Goal: Information Seeking & Learning: Learn about a topic

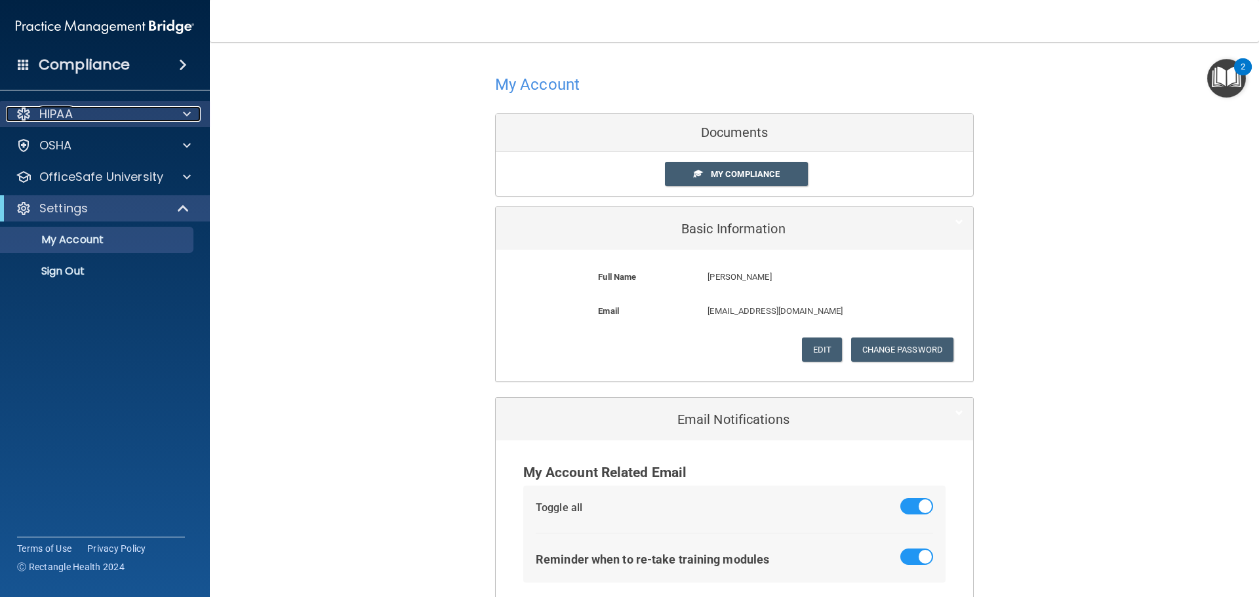
click at [77, 119] on div "HIPAA" at bounding box center [87, 114] width 163 height 16
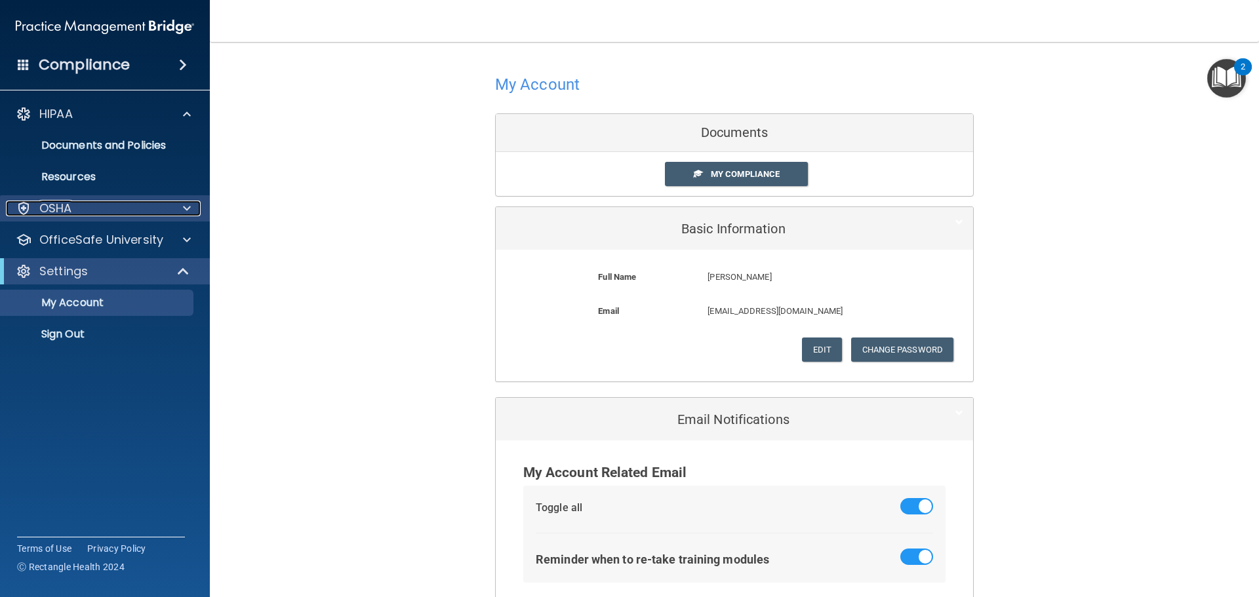
click at [65, 213] on p "OSHA" at bounding box center [55, 209] width 33 height 16
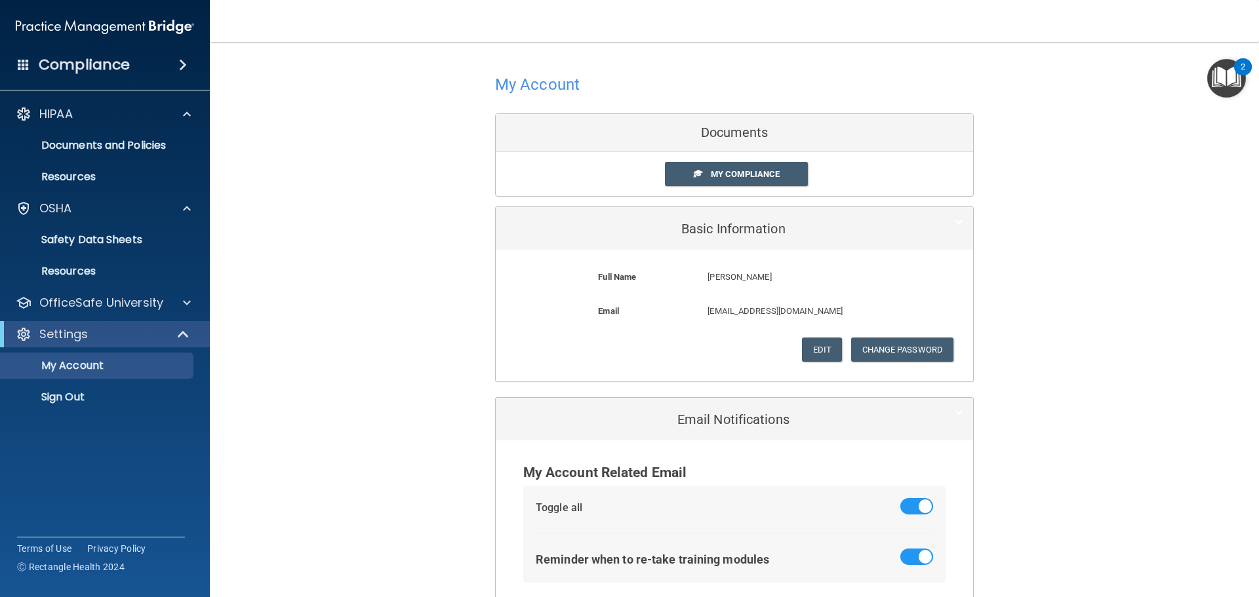
click at [105, 62] on h4 "Compliance" at bounding box center [84, 65] width 91 height 18
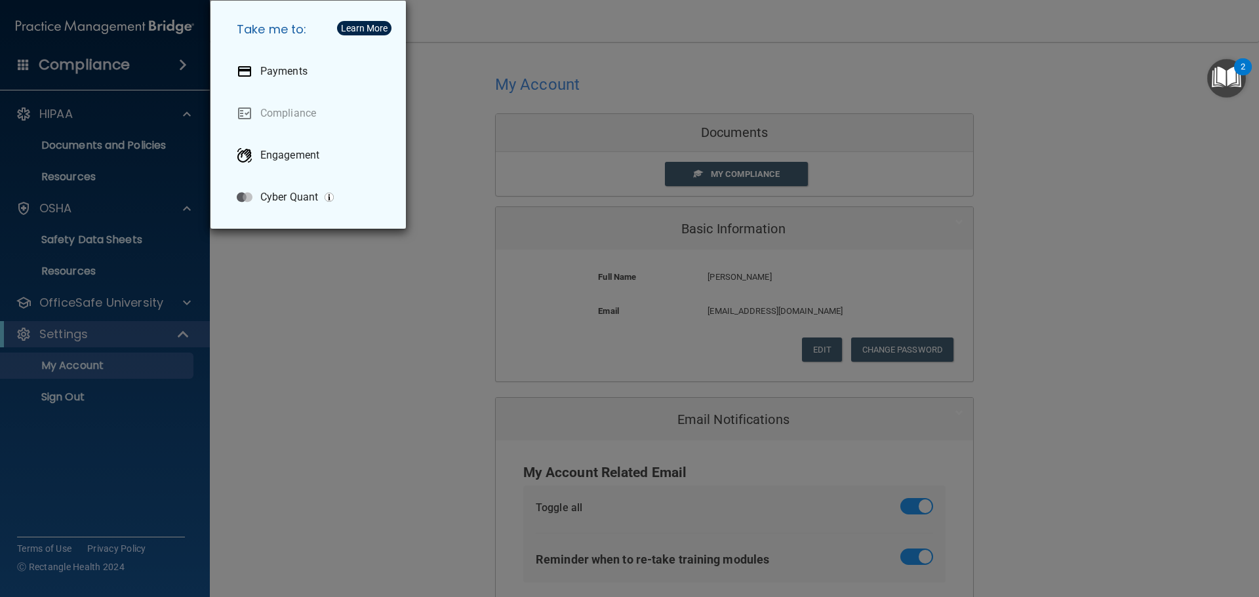
click at [105, 62] on div "Take me to: Payments Compliance Engagement Cyber Quant" at bounding box center [629, 298] width 1259 height 597
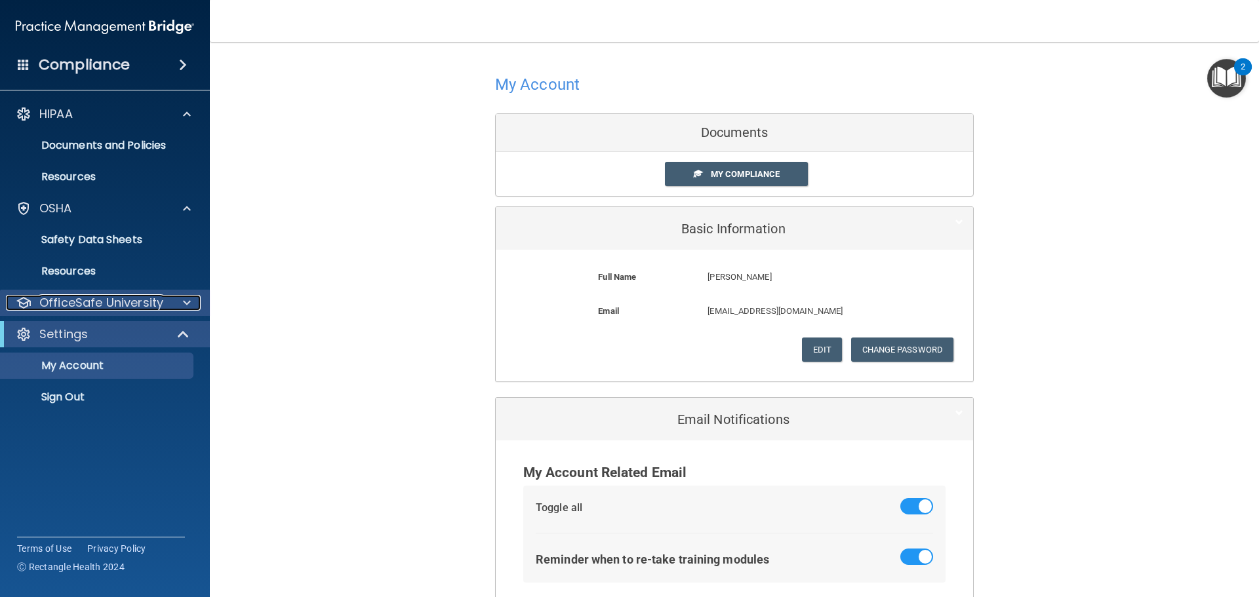
click at [73, 305] on p "OfficeSafe University" at bounding box center [101, 303] width 124 height 16
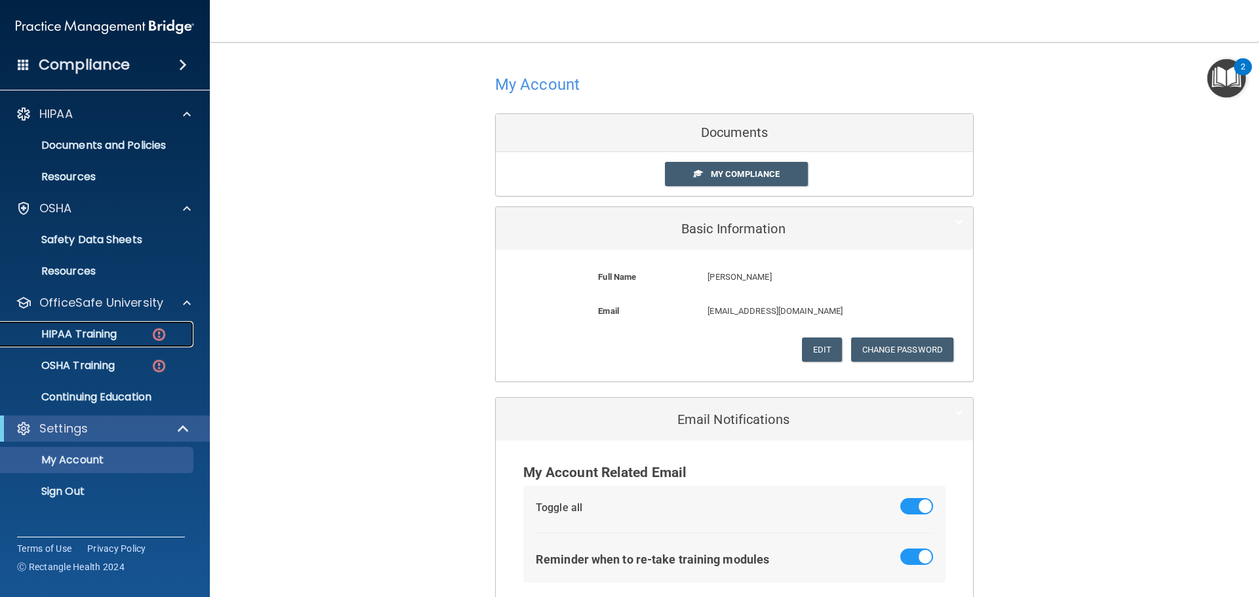
click at [73, 330] on p "HIPAA Training" at bounding box center [63, 334] width 108 height 13
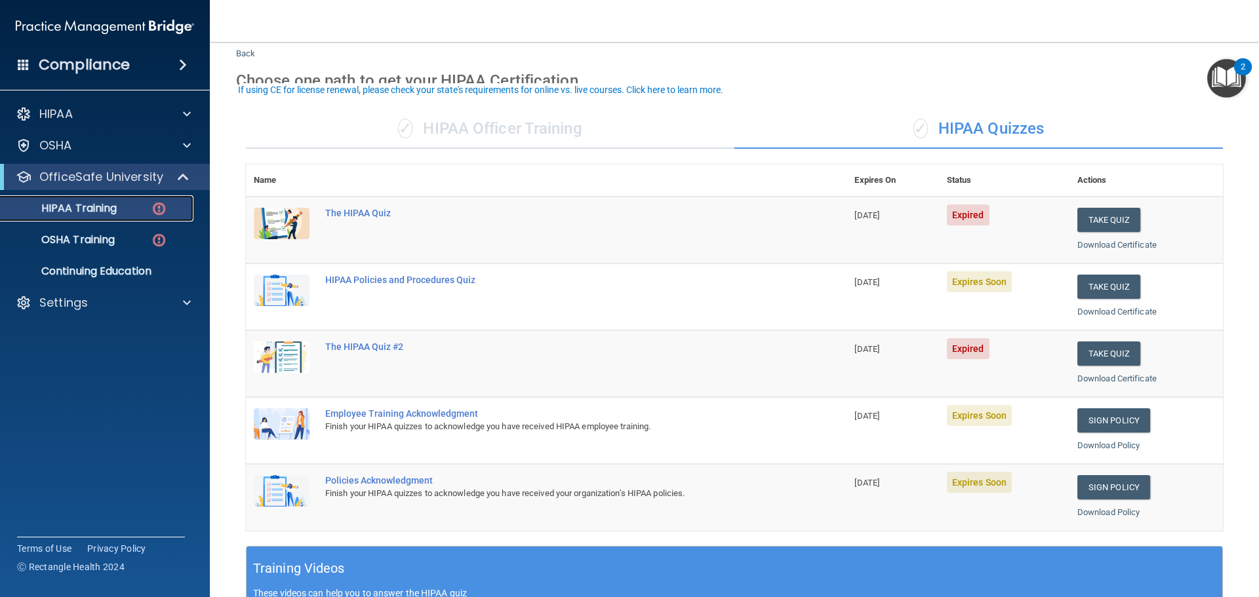
scroll to position [66, 0]
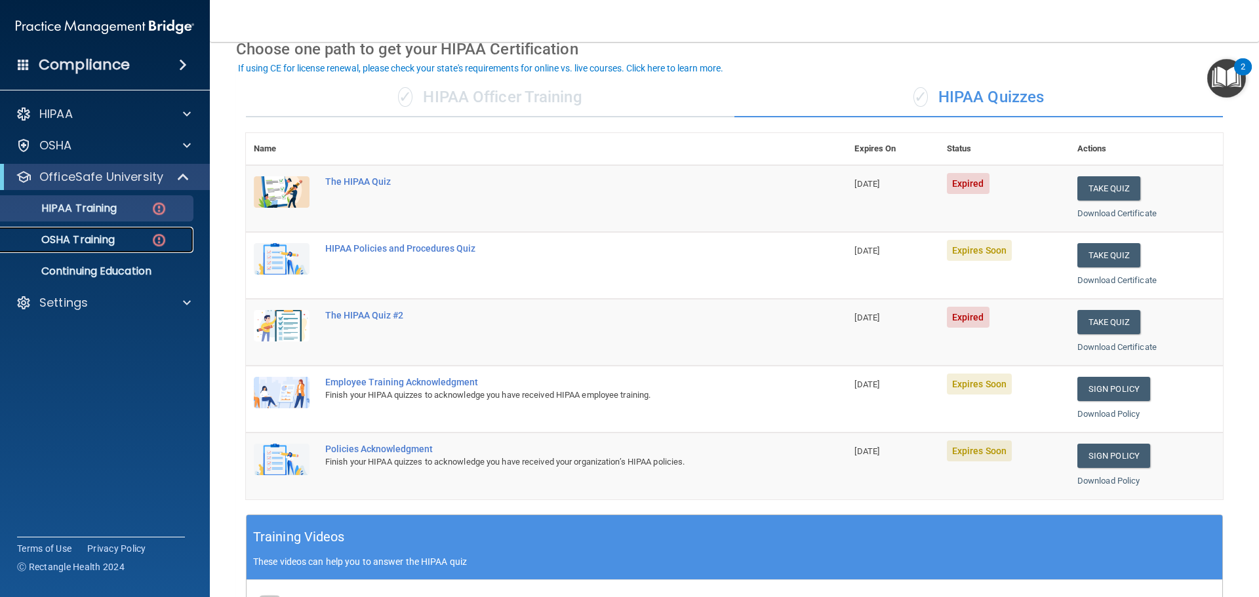
click at [119, 245] on div "OSHA Training" at bounding box center [98, 239] width 179 height 13
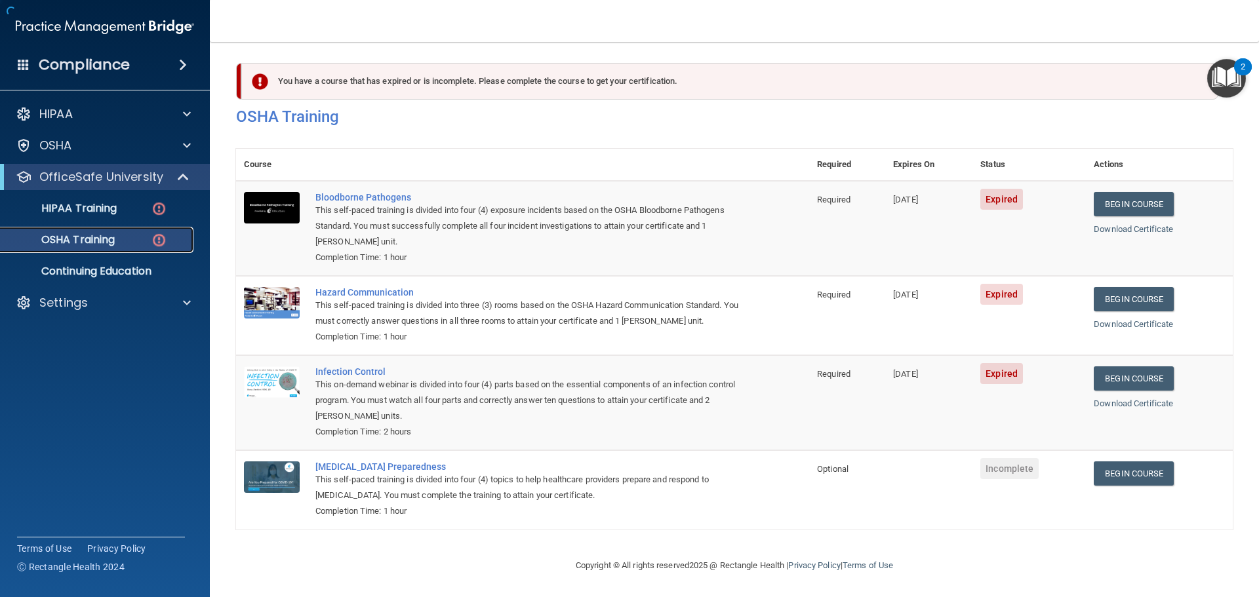
scroll to position [22, 0]
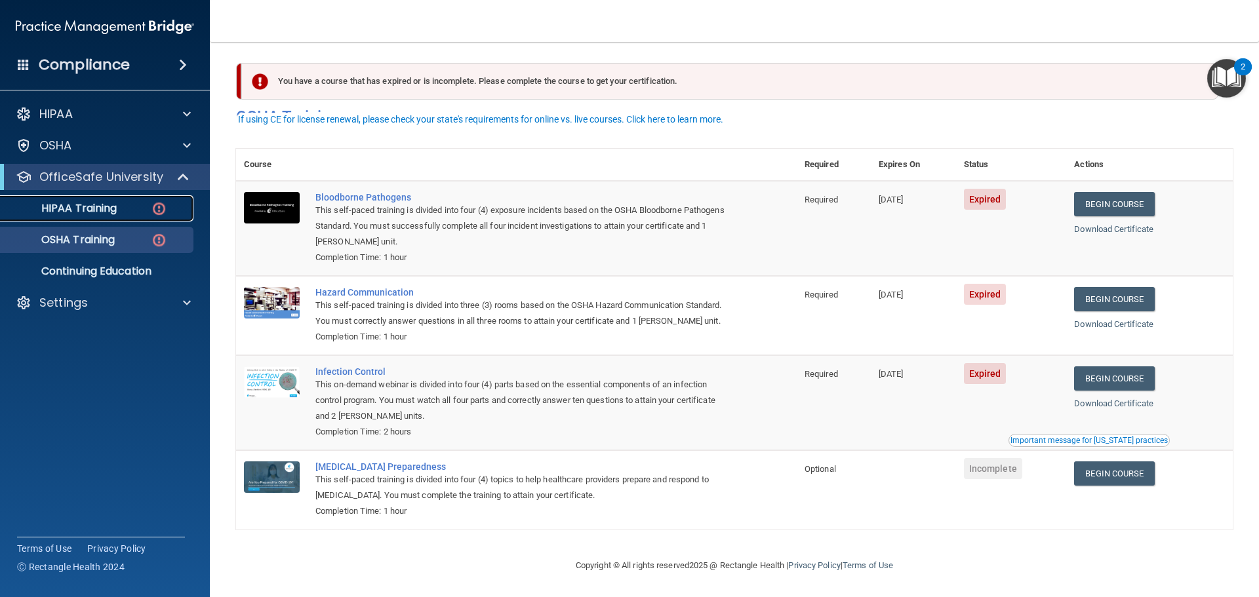
click at [111, 205] on p "HIPAA Training" at bounding box center [63, 208] width 108 height 13
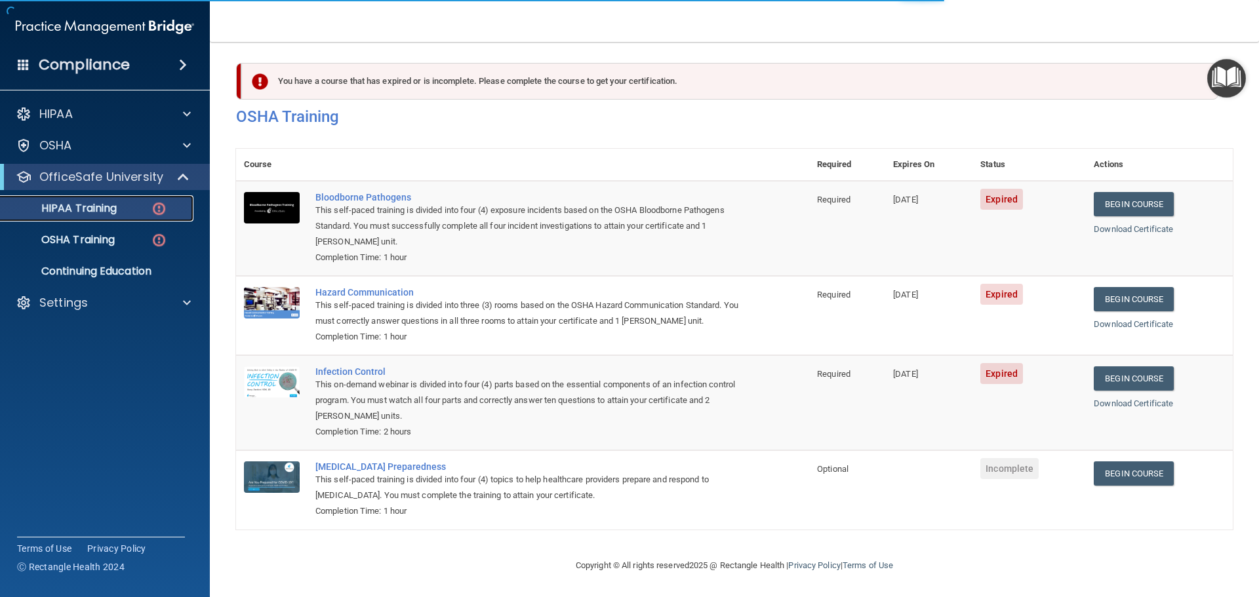
scroll to position [390, 0]
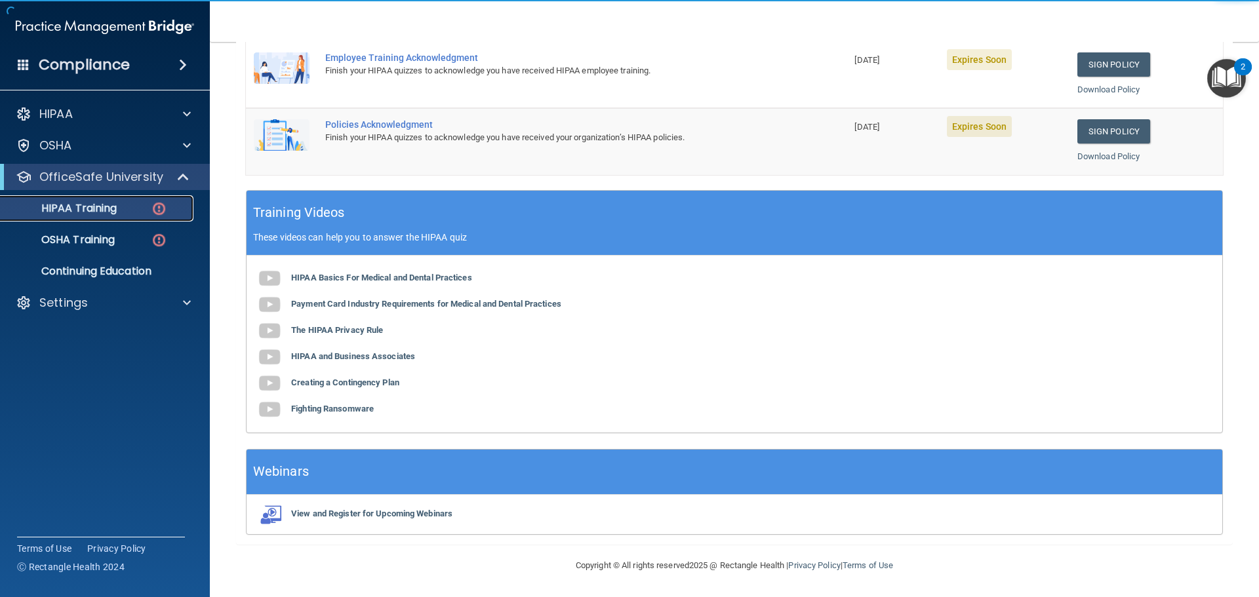
click at [94, 212] on p "HIPAA Training" at bounding box center [63, 208] width 108 height 13
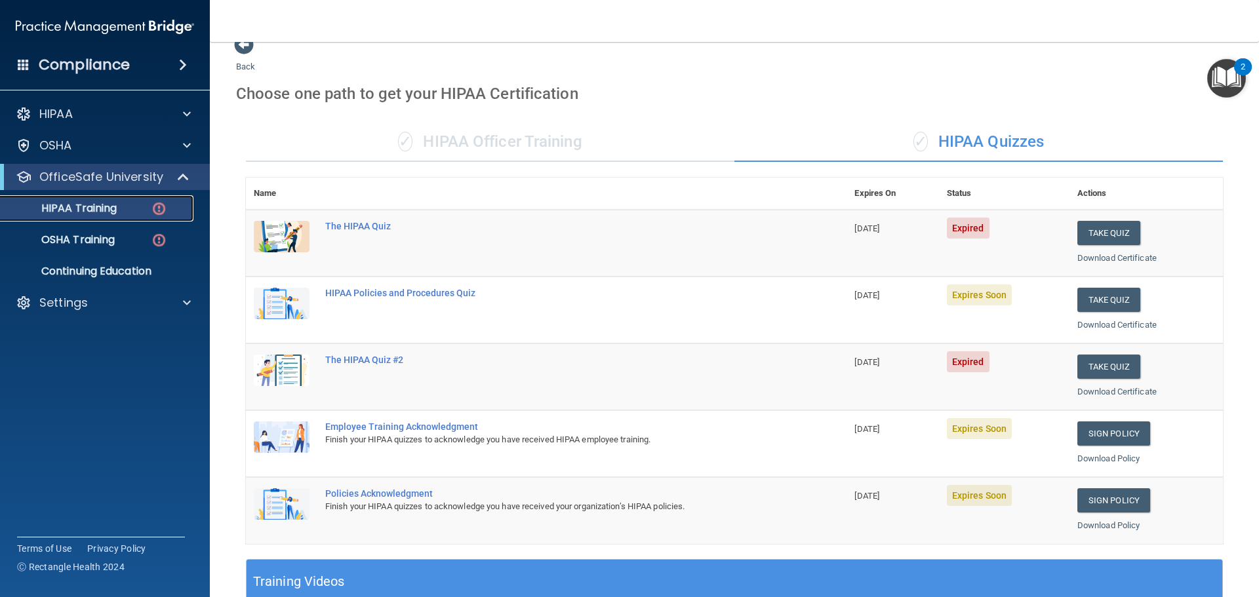
scroll to position [0, 0]
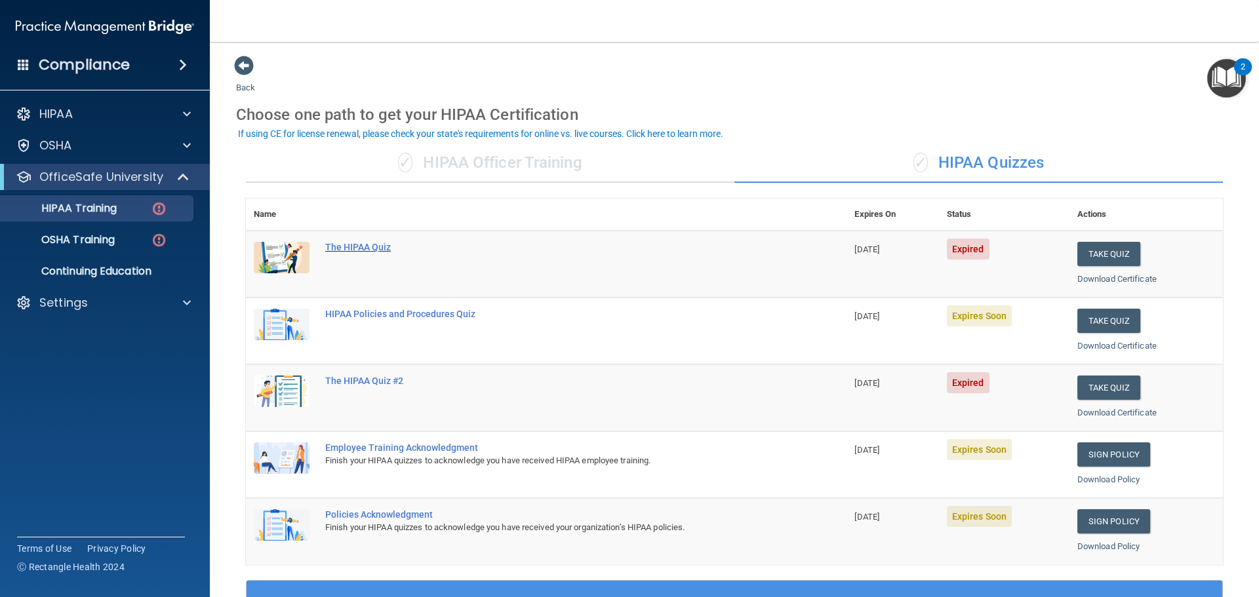
click at [342, 248] on div "The HIPAA Quiz" at bounding box center [553, 247] width 456 height 10
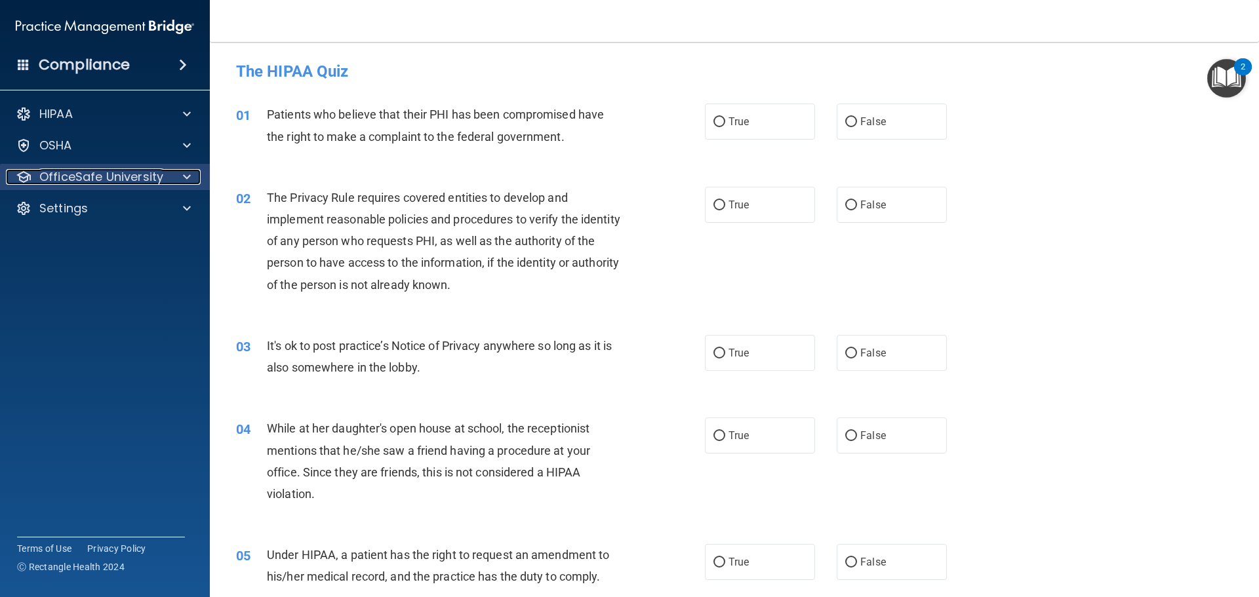
click at [67, 176] on p "OfficeSafe University" at bounding box center [101, 177] width 124 height 16
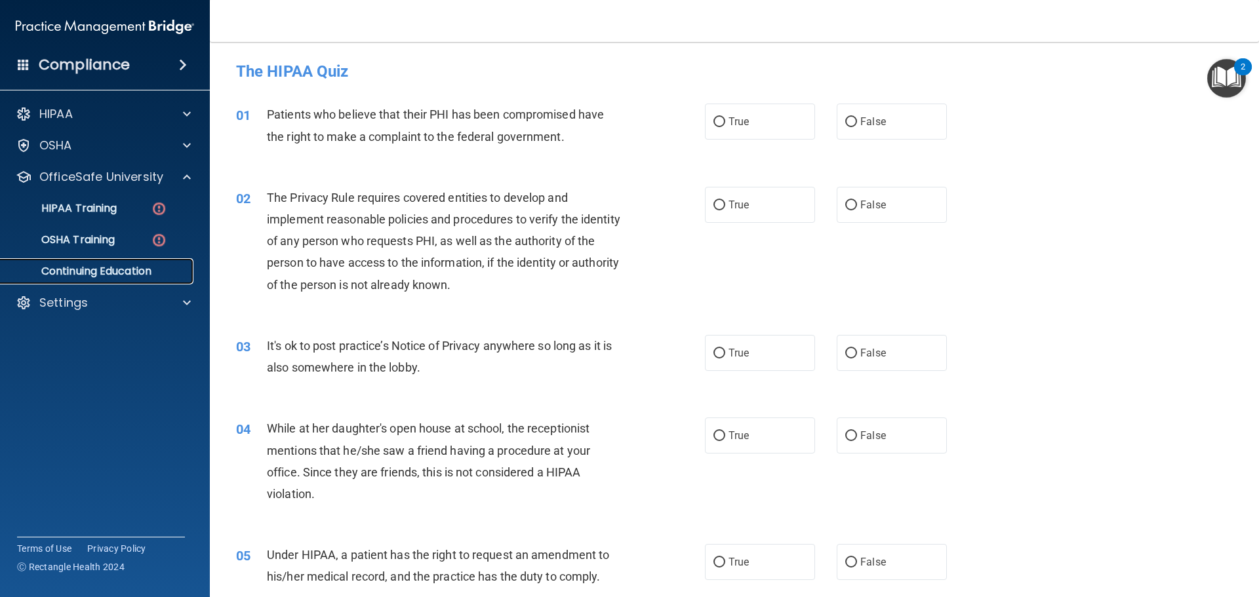
click at [70, 272] on p "Continuing Education" at bounding box center [98, 271] width 179 height 13
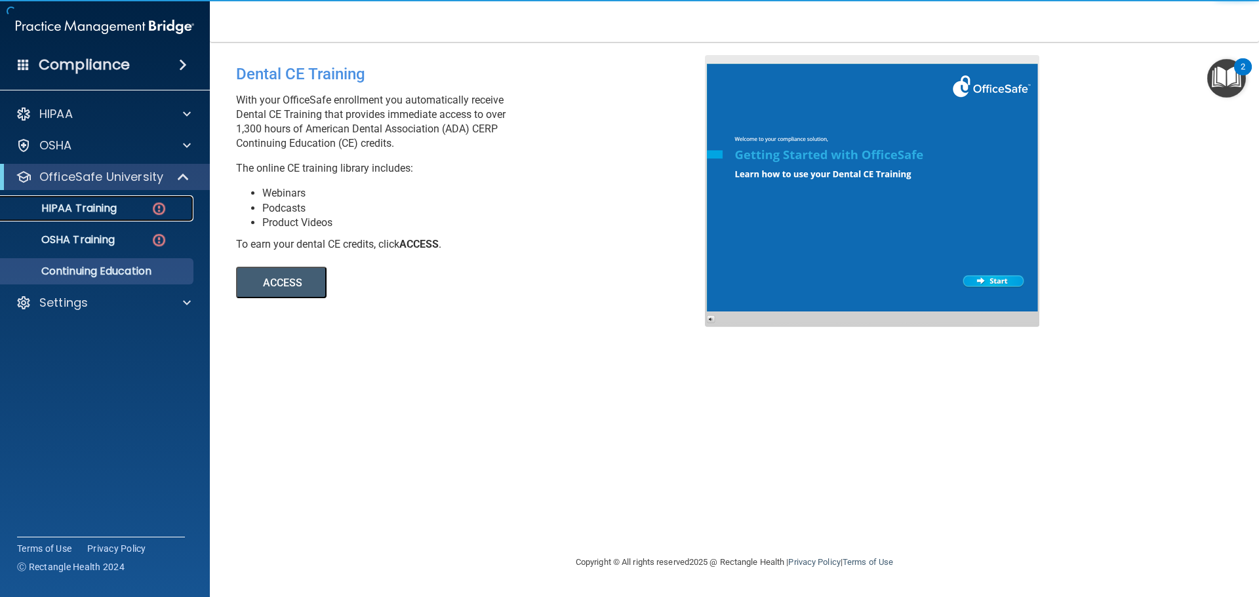
click at [69, 210] on p "HIPAA Training" at bounding box center [63, 208] width 108 height 13
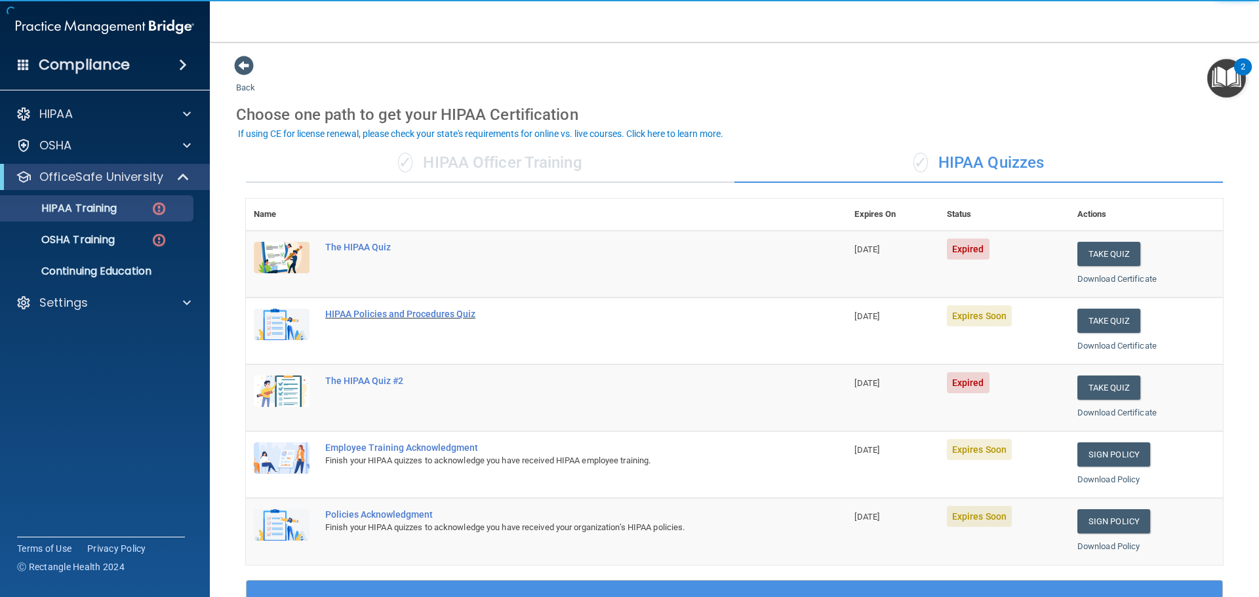
click at [417, 314] on div "HIPAA Policies and Procedures Quiz" at bounding box center [553, 314] width 456 height 10
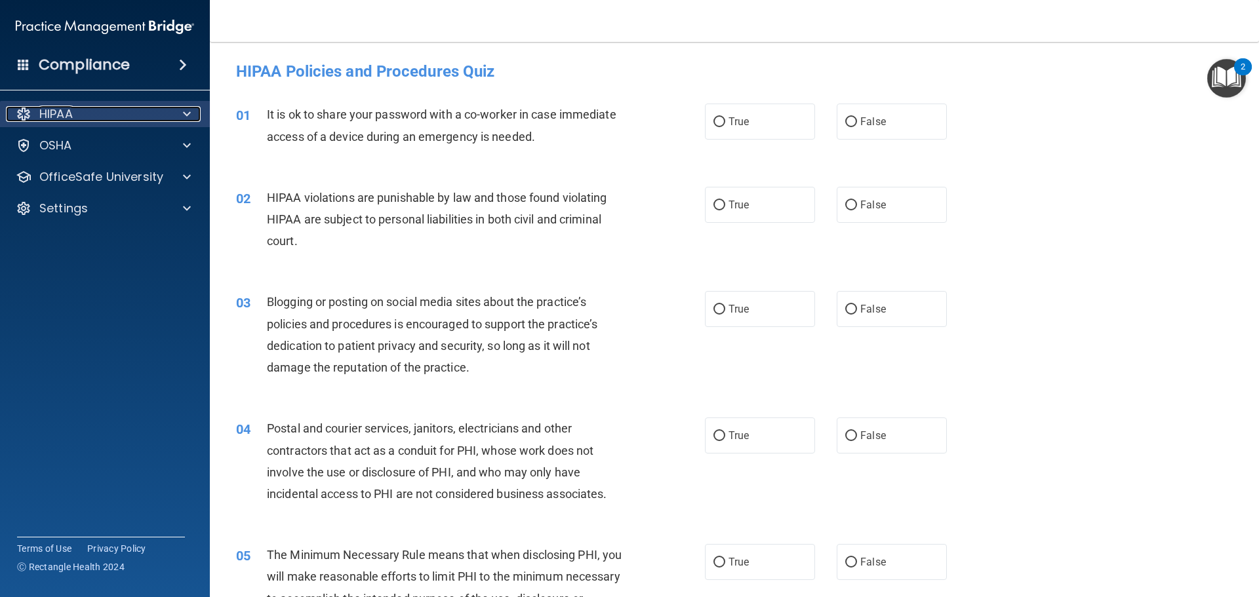
click at [82, 119] on div "HIPAA" at bounding box center [87, 114] width 163 height 16
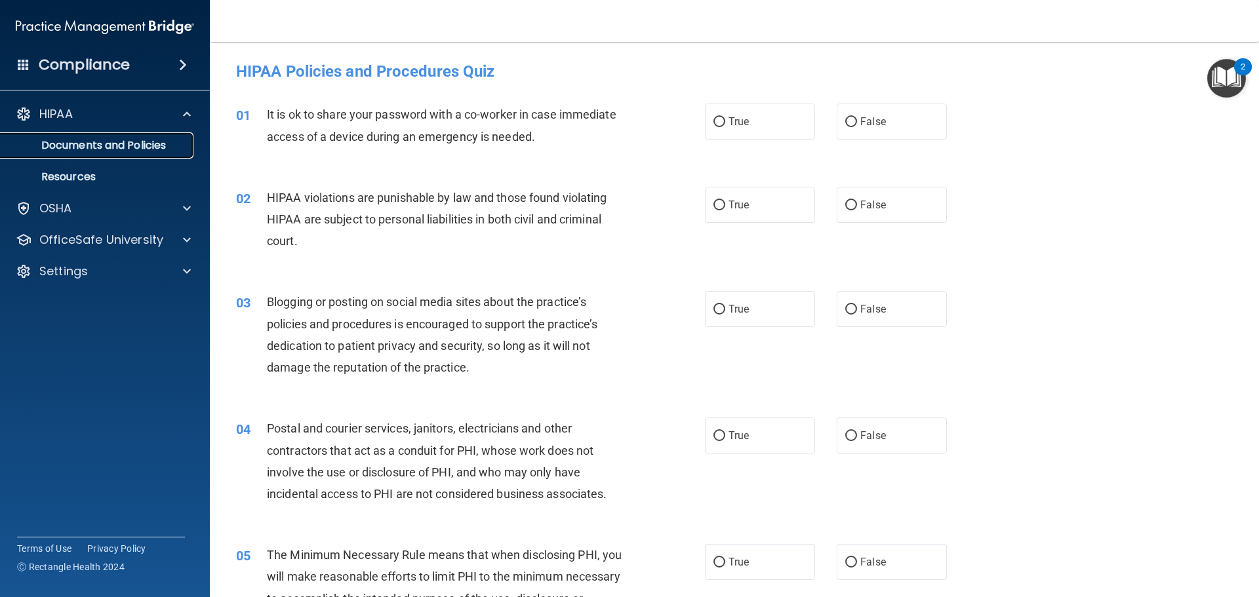
click at [87, 146] on p "Documents and Policies" at bounding box center [98, 145] width 179 height 13
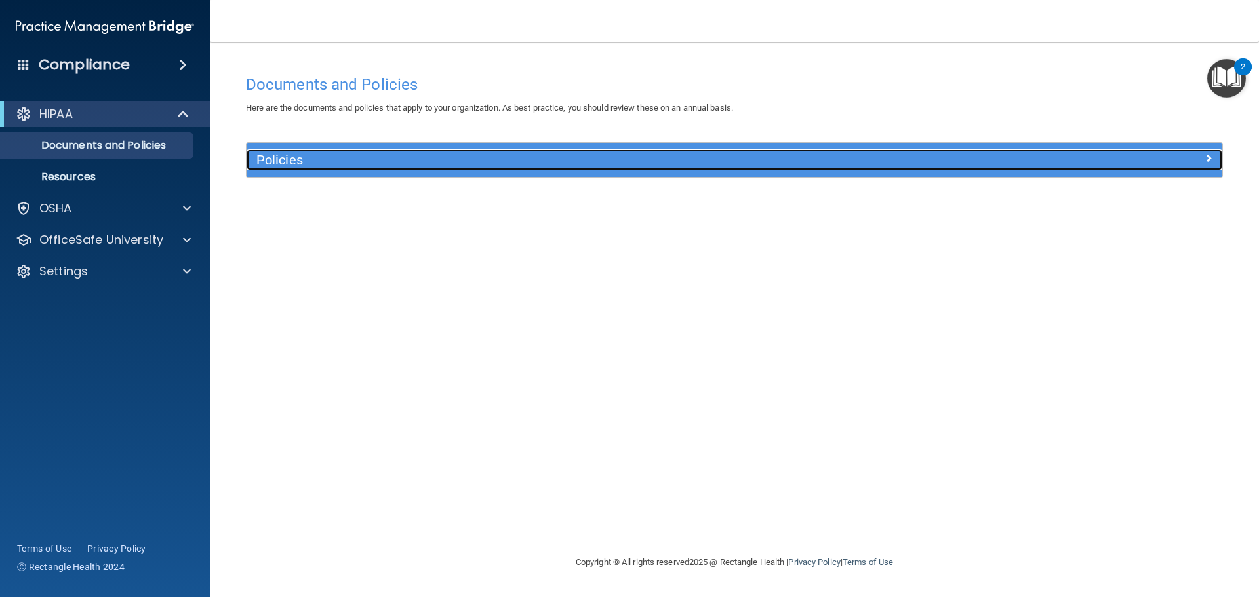
click at [307, 155] on h5 "Policies" at bounding box center [612, 160] width 712 height 14
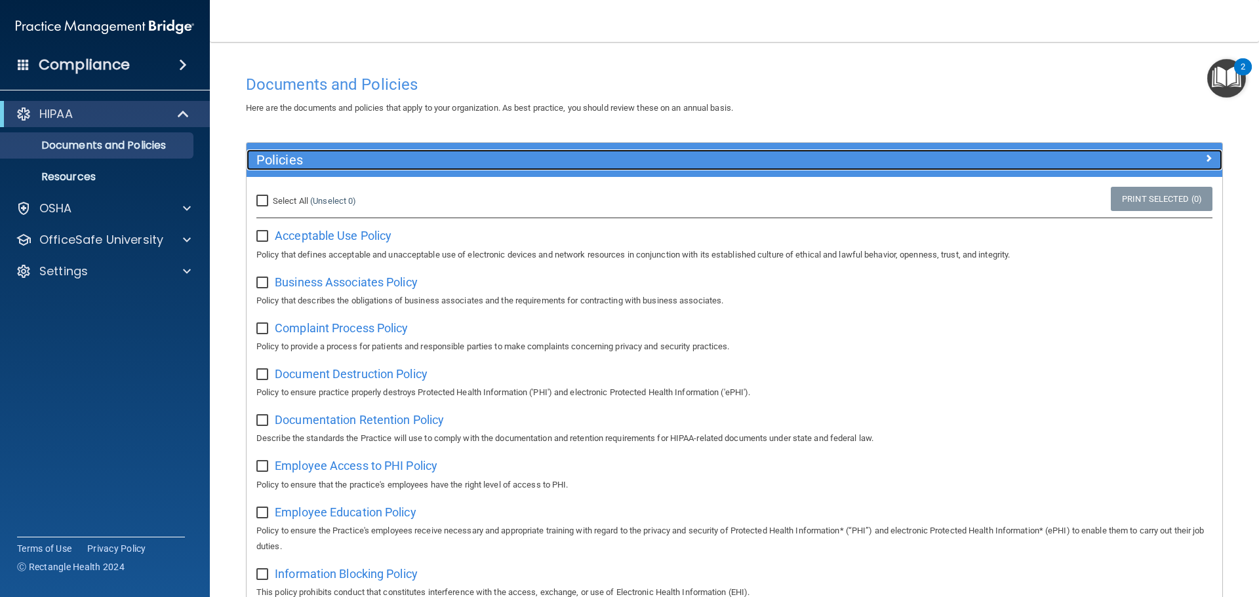
click at [307, 155] on h5 "Policies" at bounding box center [612, 160] width 712 height 14
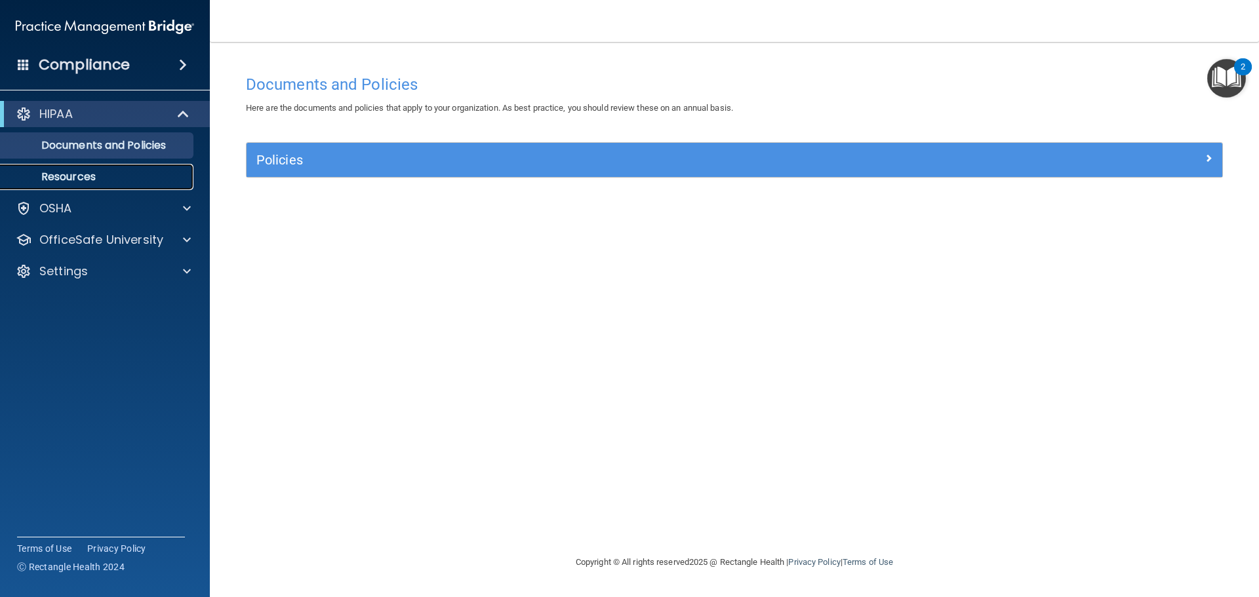
click at [83, 178] on p "Resources" at bounding box center [98, 176] width 179 height 13
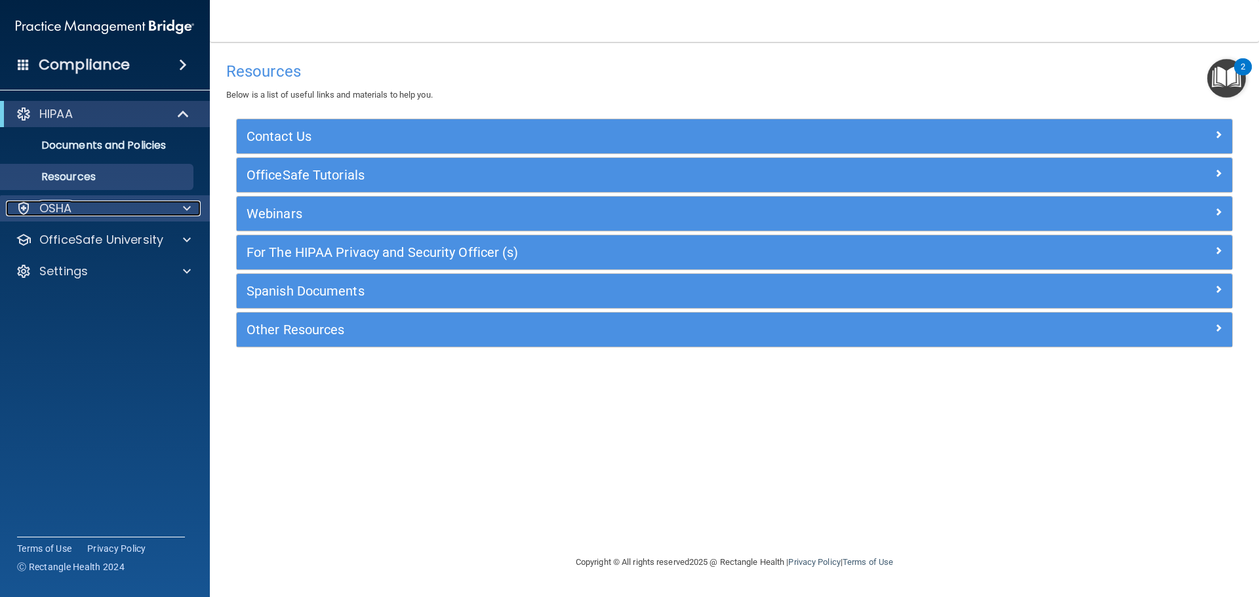
click at [87, 210] on div "OSHA" at bounding box center [87, 209] width 163 height 16
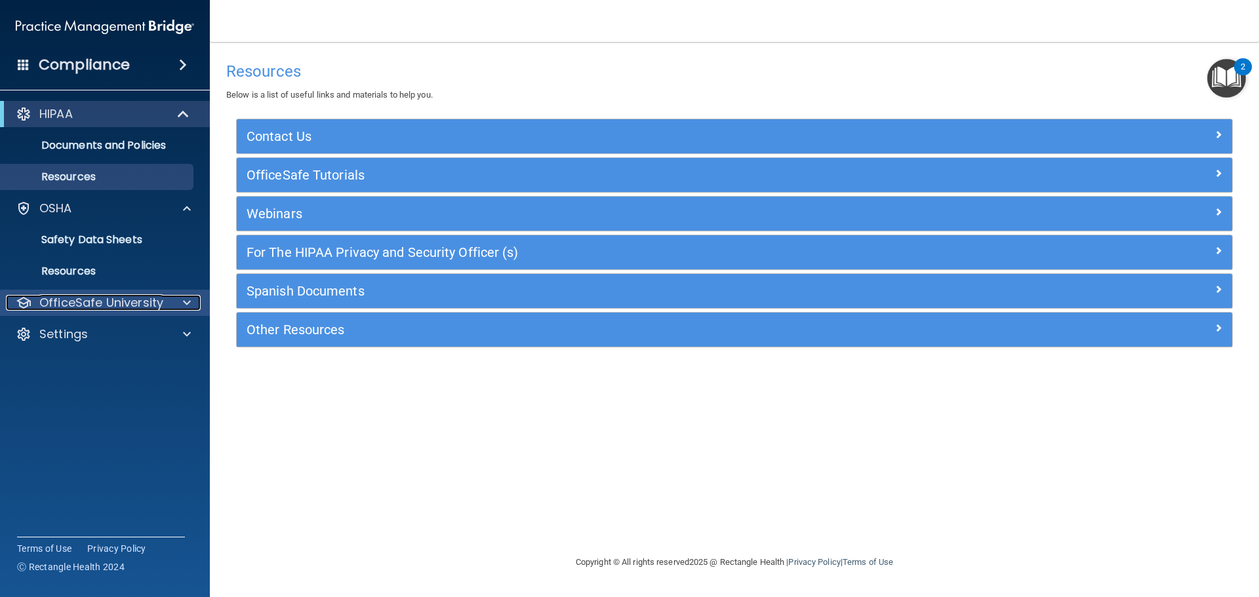
click at [88, 304] on p "OfficeSafe University" at bounding box center [101, 303] width 124 height 16
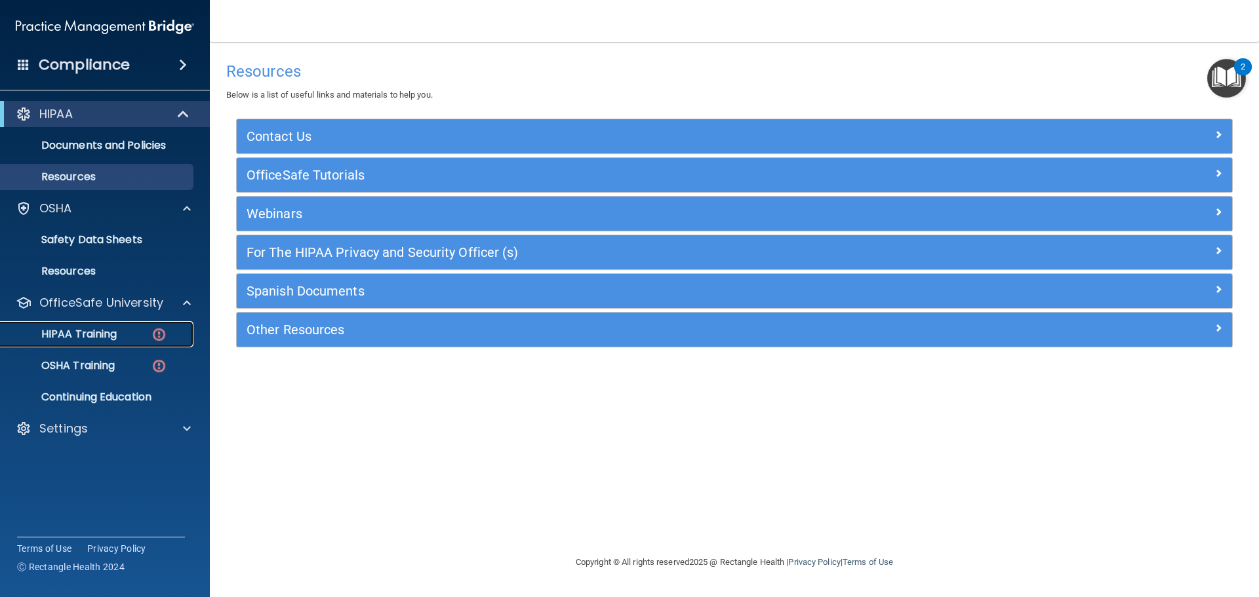
click at [81, 335] on p "HIPAA Training" at bounding box center [63, 334] width 108 height 13
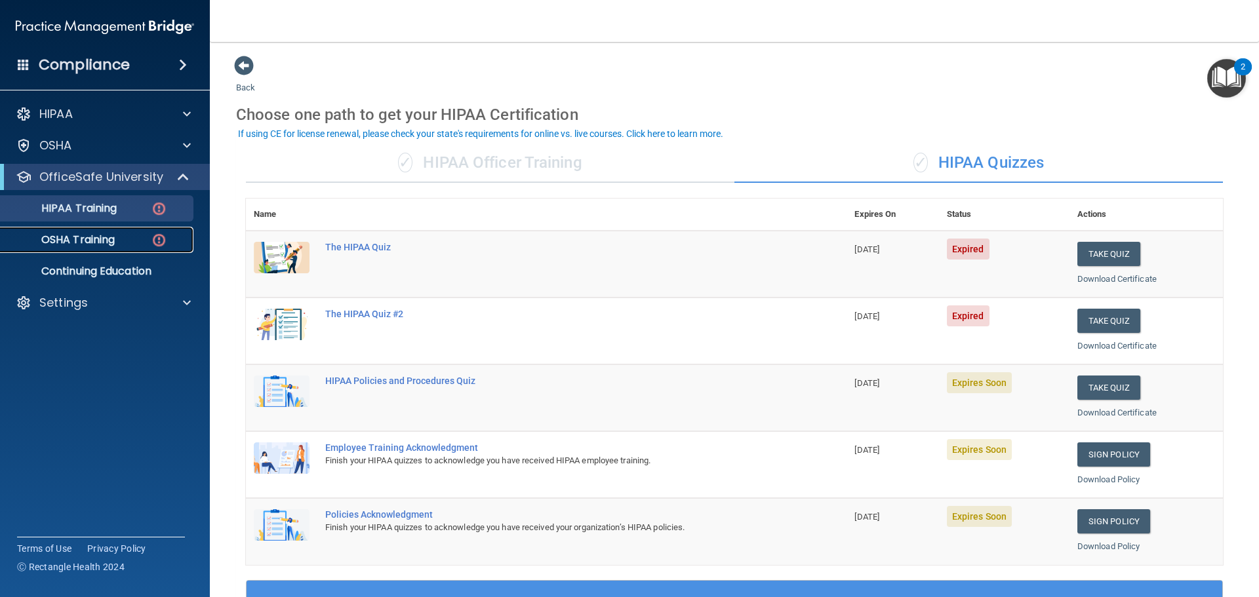
click at [64, 247] on link "OSHA Training" at bounding box center [90, 240] width 207 height 26
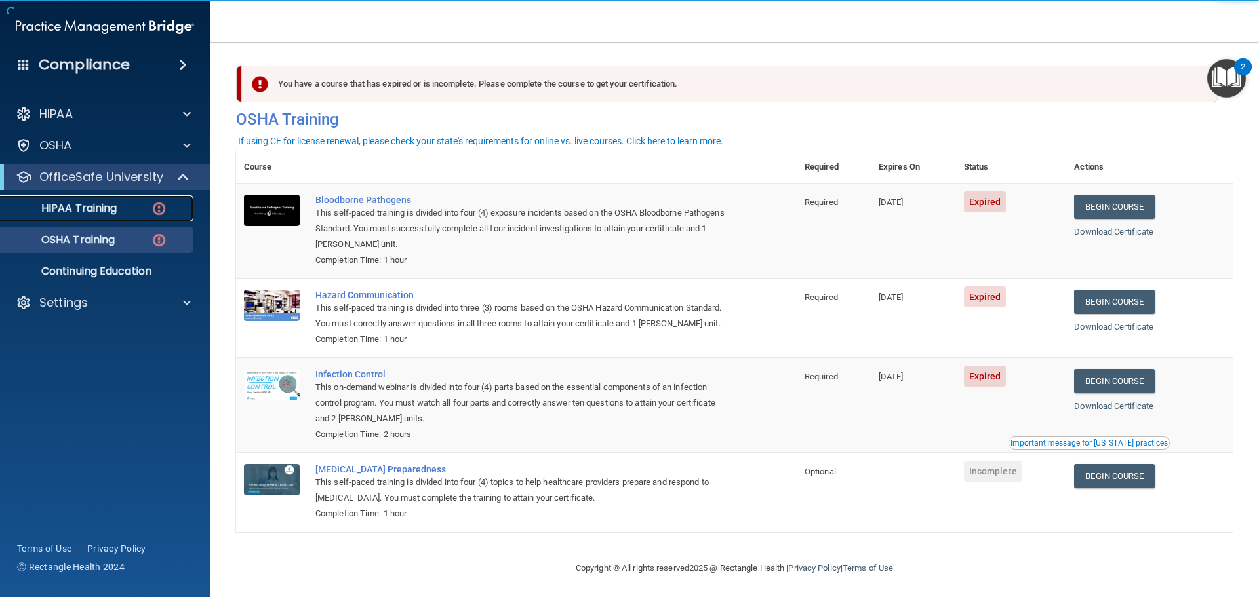
click at [82, 205] on p "HIPAA Training" at bounding box center [63, 208] width 108 height 13
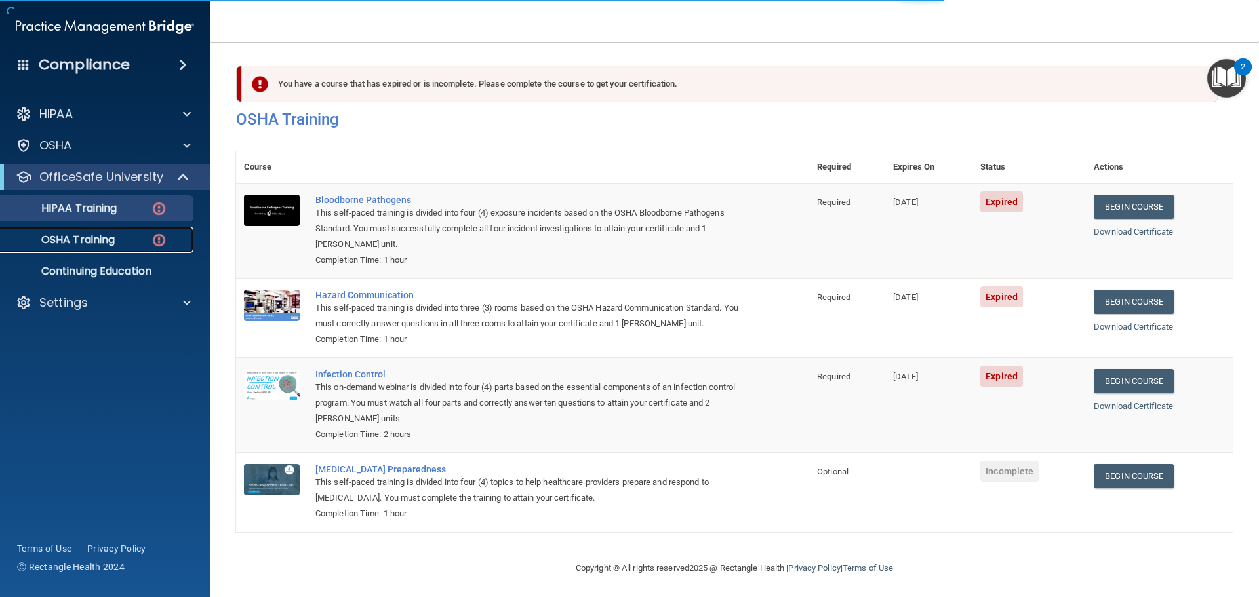
click at [82, 241] on p "OSHA Training" at bounding box center [62, 239] width 106 height 13
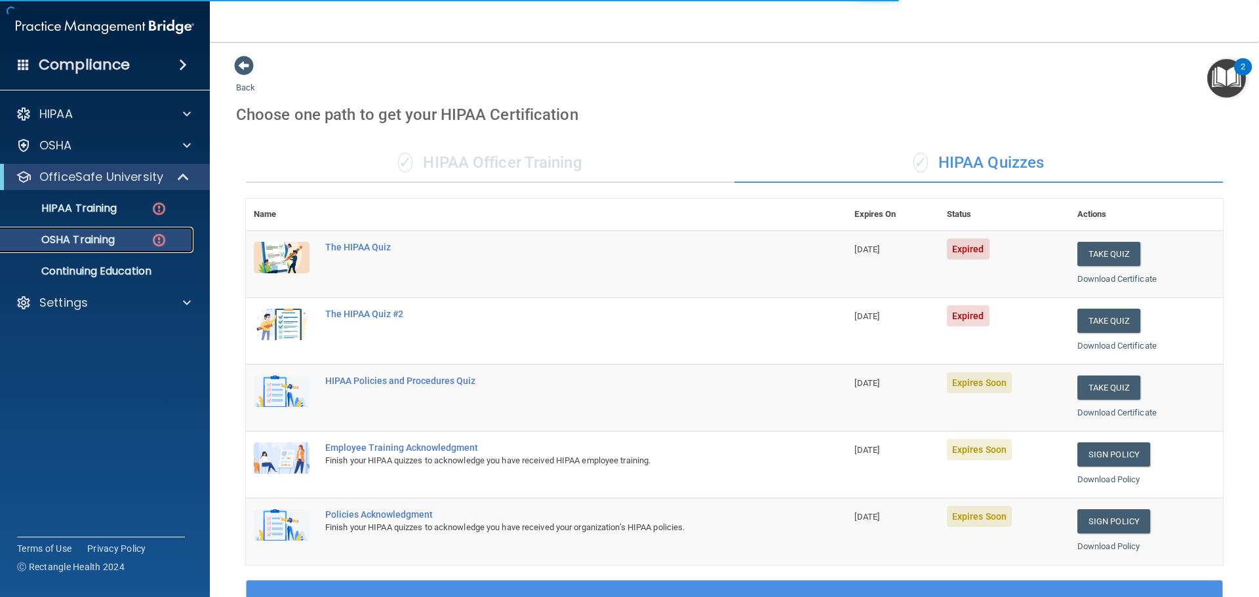
click at [119, 245] on div "OSHA Training" at bounding box center [98, 239] width 179 height 13
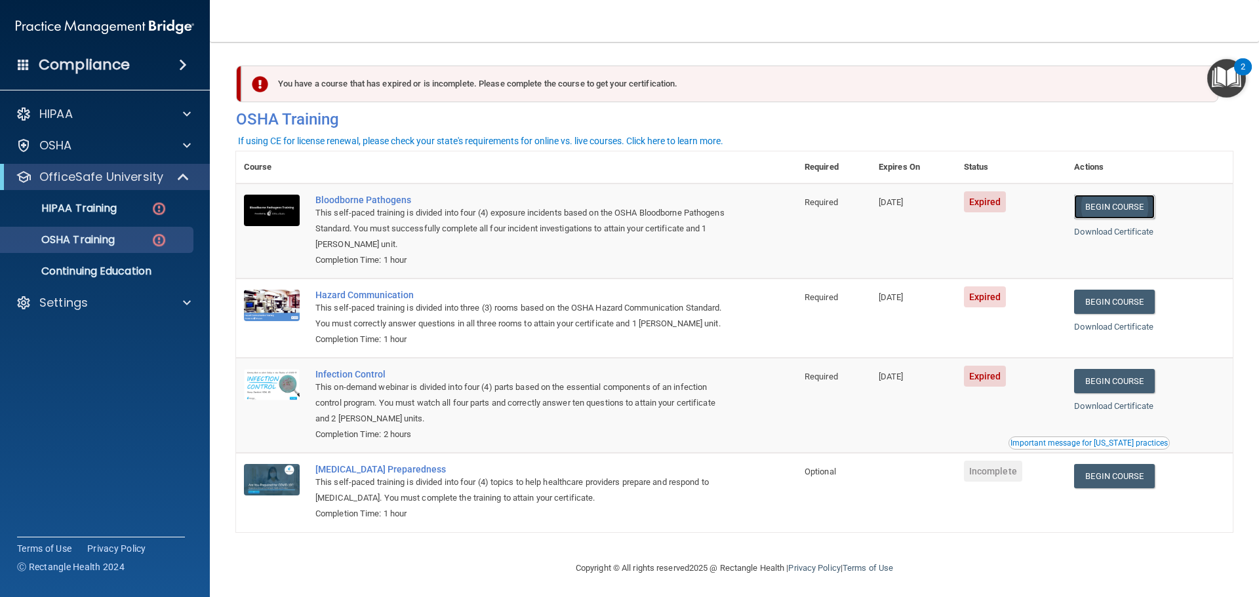
click at [1126, 207] on link "Begin Course" at bounding box center [1114, 207] width 80 height 24
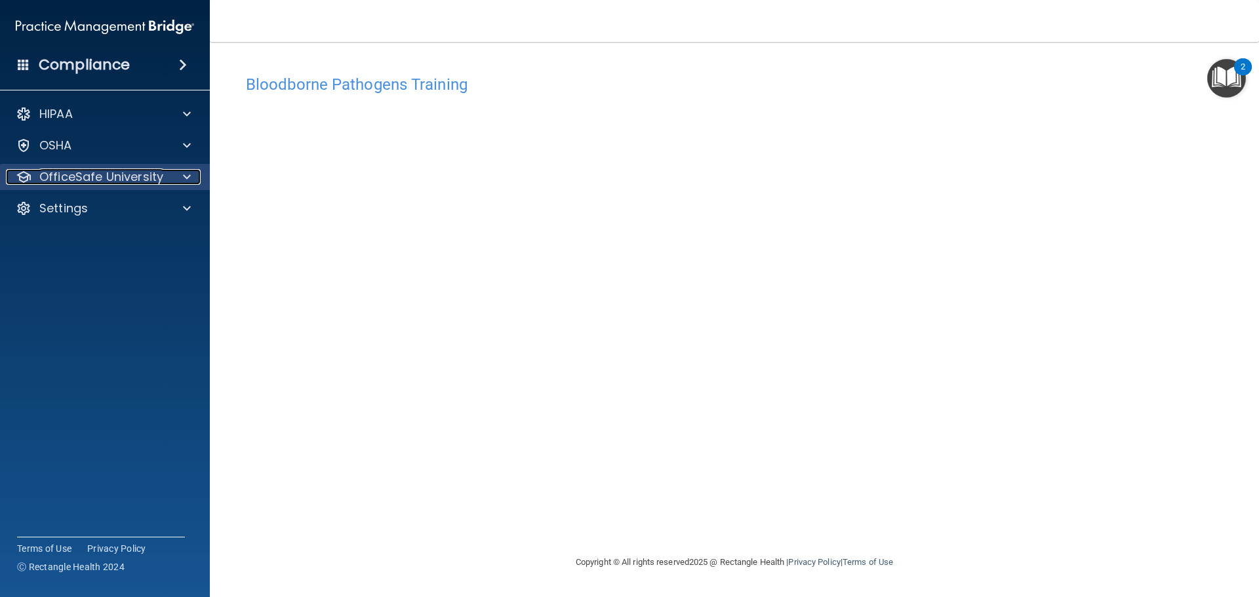
click at [44, 172] on p "OfficeSafe University" at bounding box center [101, 177] width 124 height 16
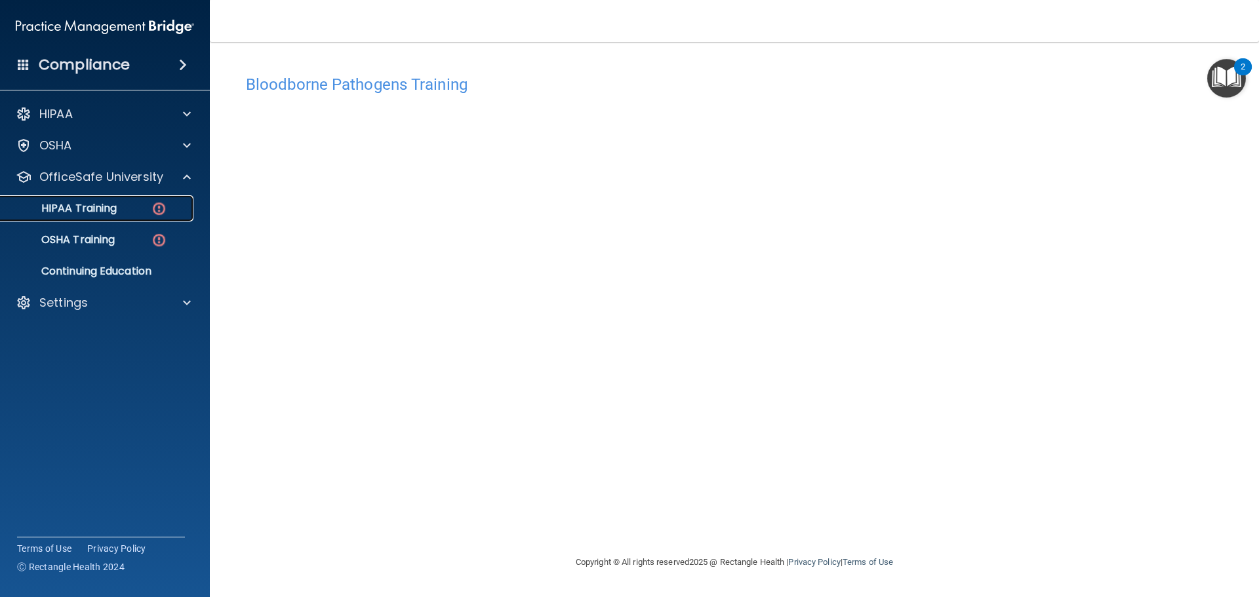
click at [63, 212] on p "HIPAA Training" at bounding box center [63, 208] width 108 height 13
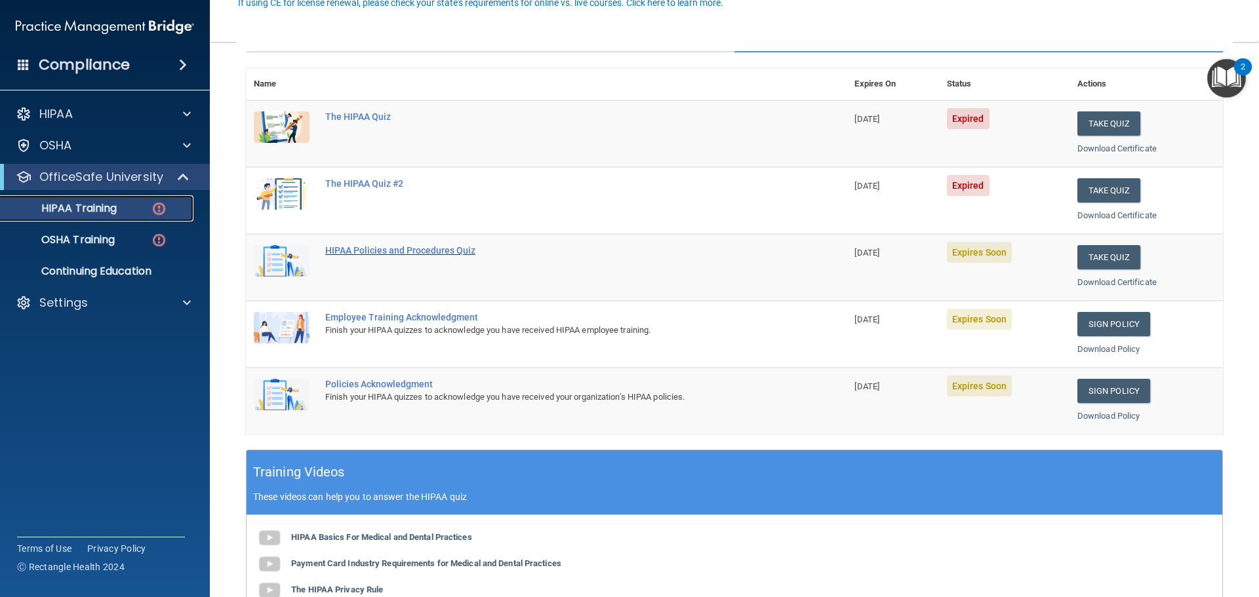
scroll to position [131, 0]
click at [363, 119] on div "The HIPAA Quiz" at bounding box center [553, 116] width 456 height 10
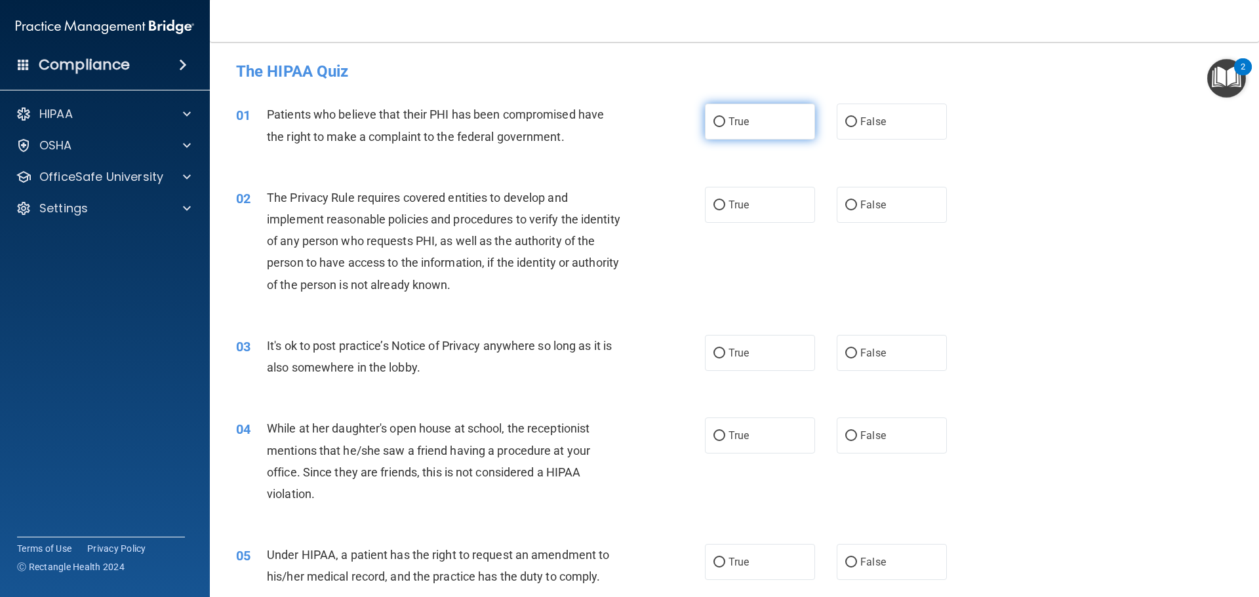
click at [716, 120] on input "True" at bounding box center [719, 122] width 12 height 10
radio input "true"
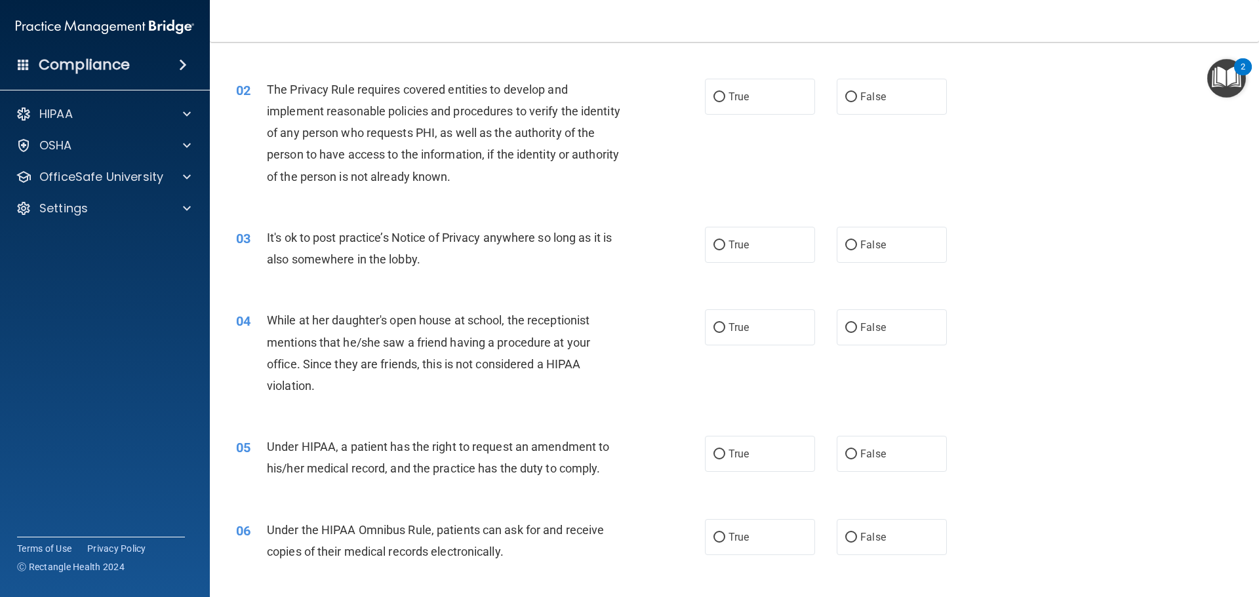
scroll to position [131, 0]
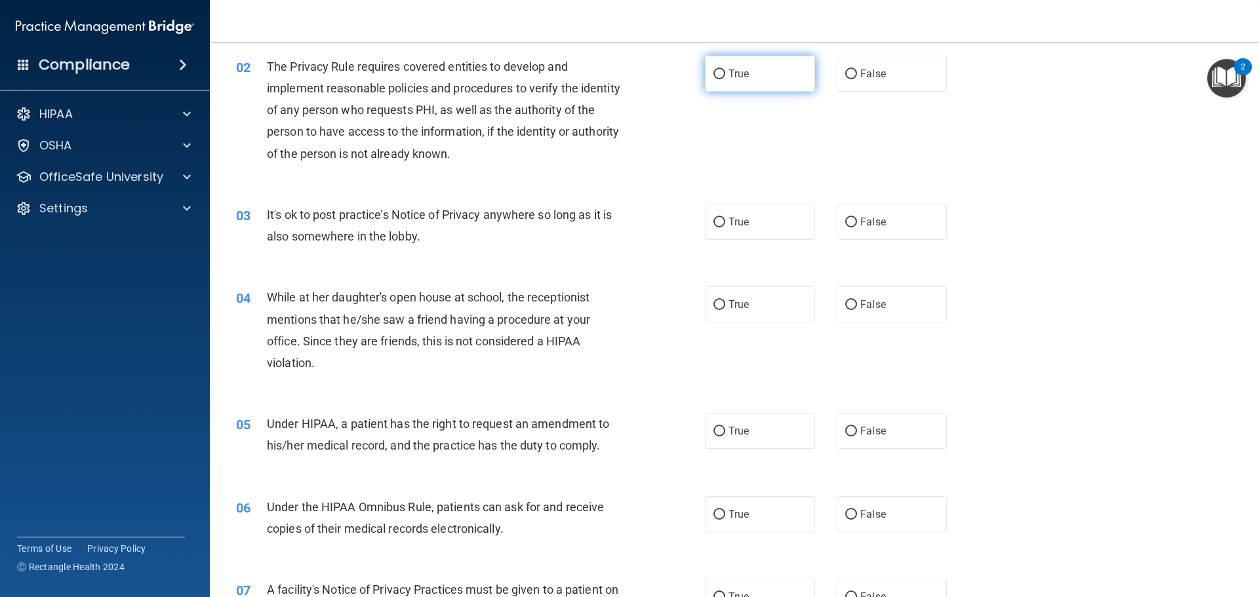
click at [715, 75] on input "True" at bounding box center [719, 74] width 12 height 10
radio input "true"
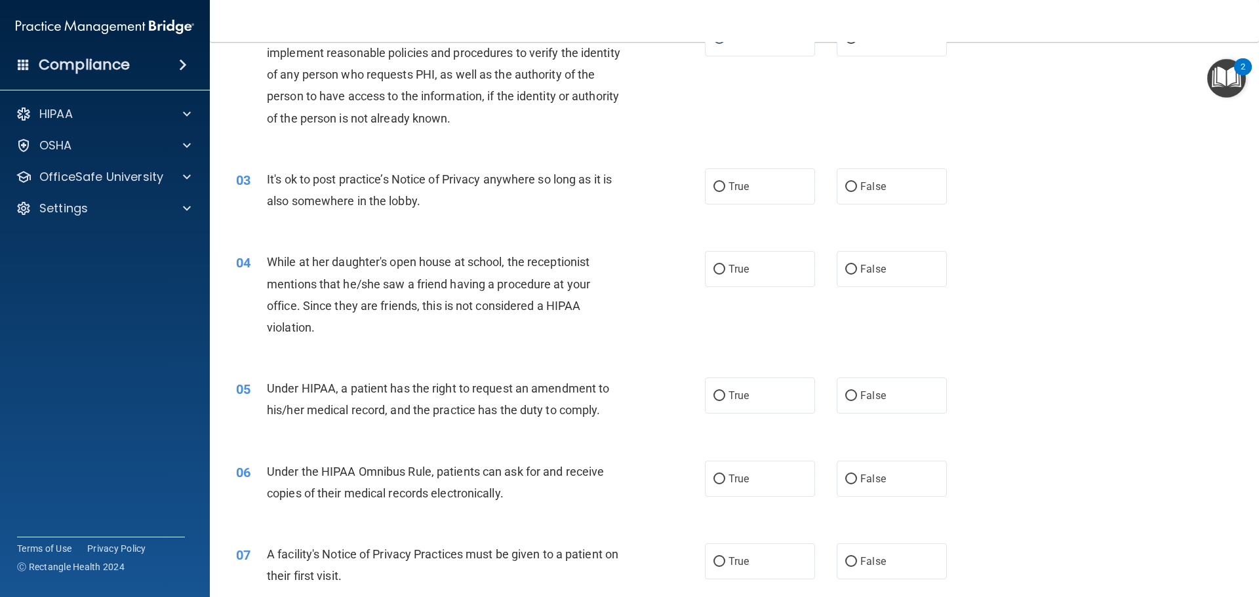
scroll to position [197, 0]
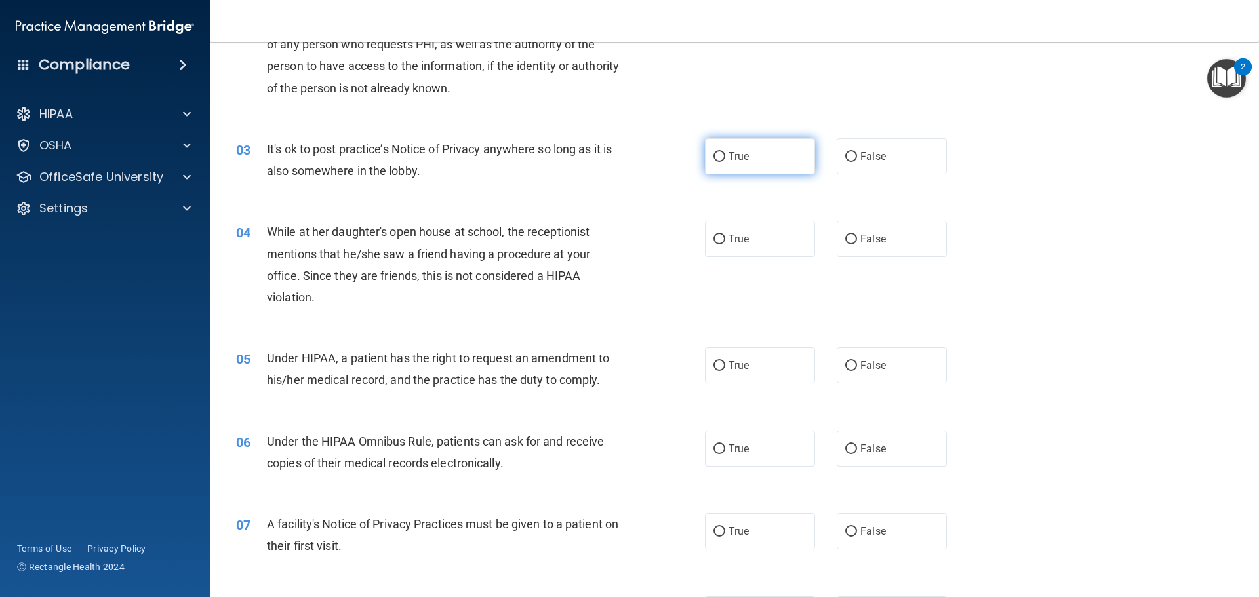
click at [713, 152] on input "True" at bounding box center [719, 157] width 12 height 10
radio input "true"
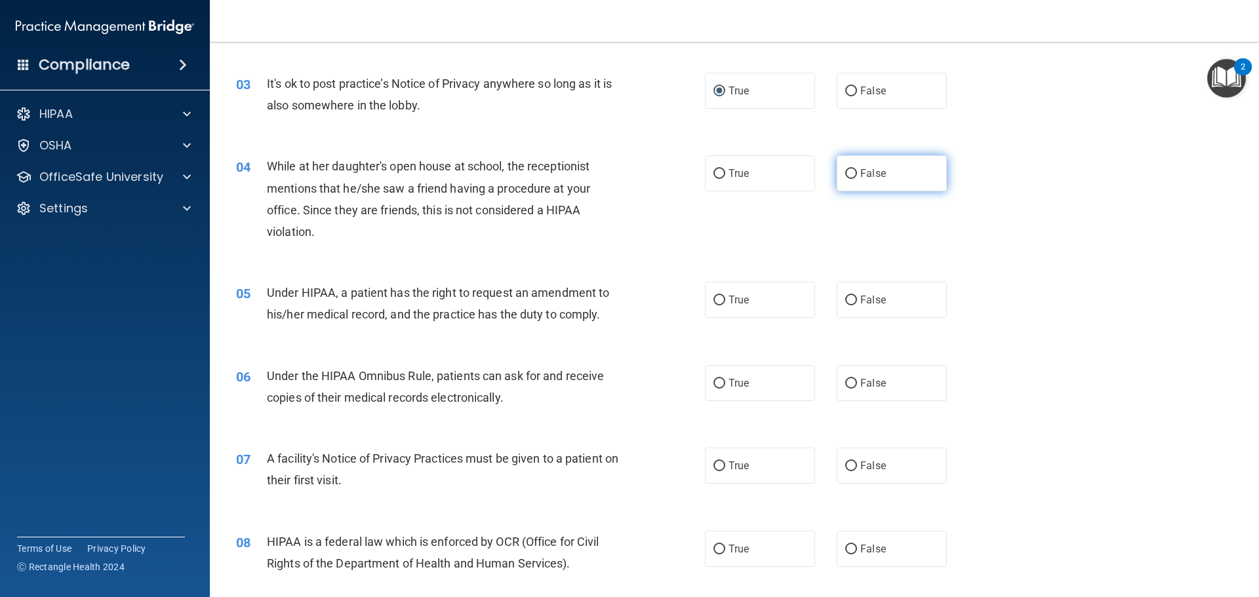
click at [845, 172] on input "False" at bounding box center [851, 174] width 12 height 10
radio input "true"
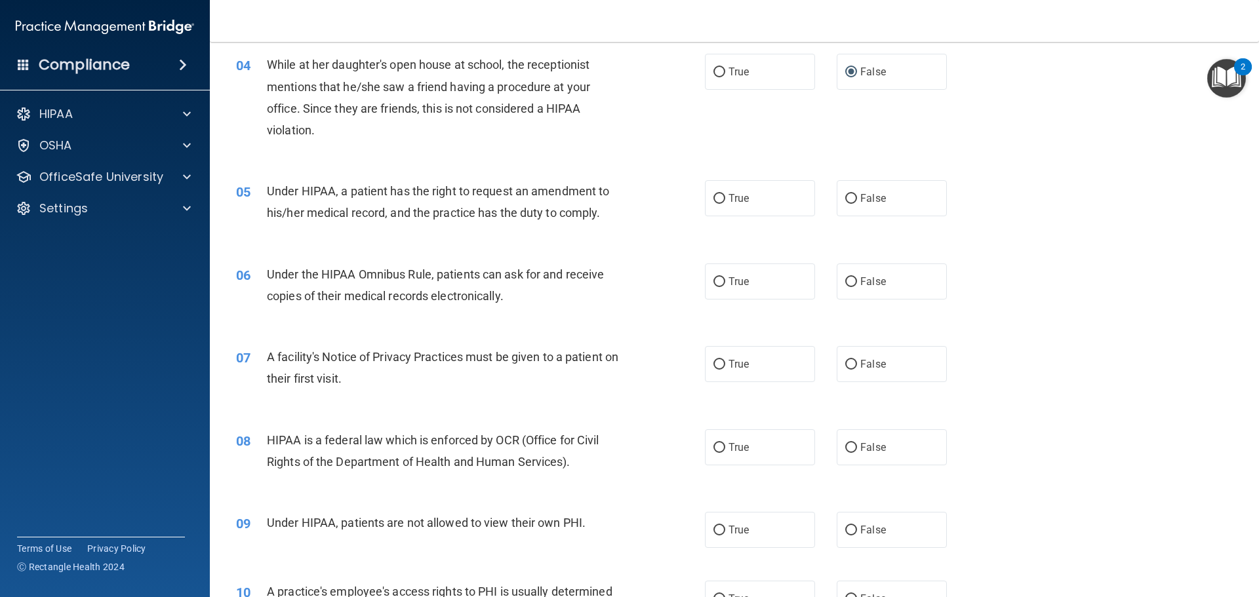
scroll to position [393, 0]
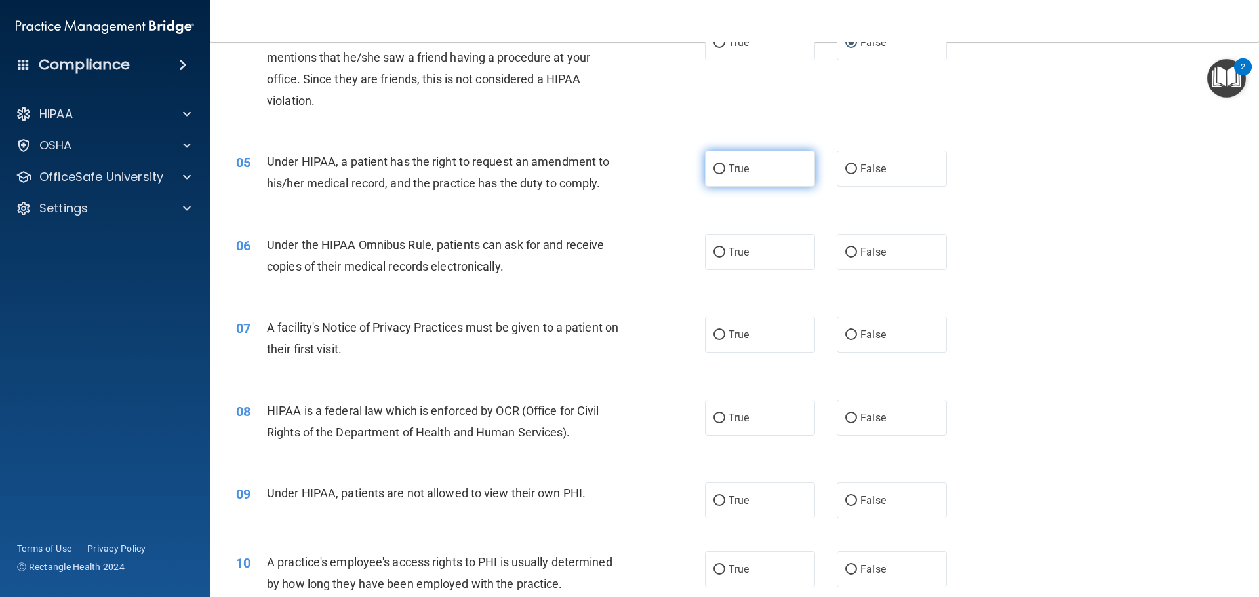
click at [713, 169] on input "True" at bounding box center [719, 170] width 12 height 10
radio input "true"
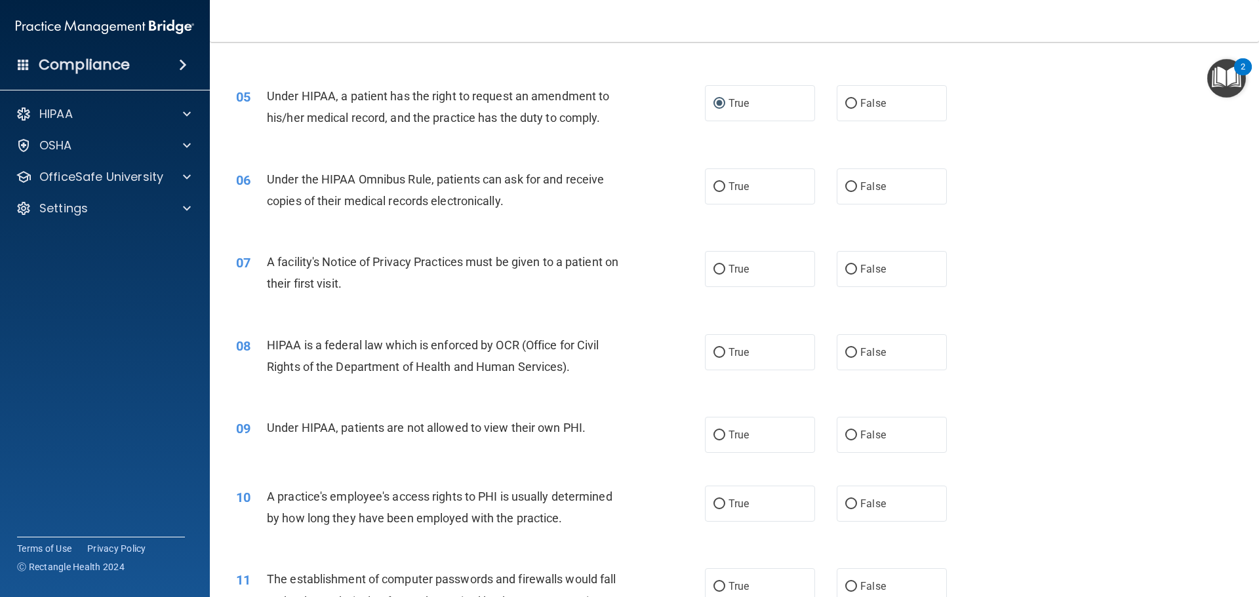
scroll to position [524, 0]
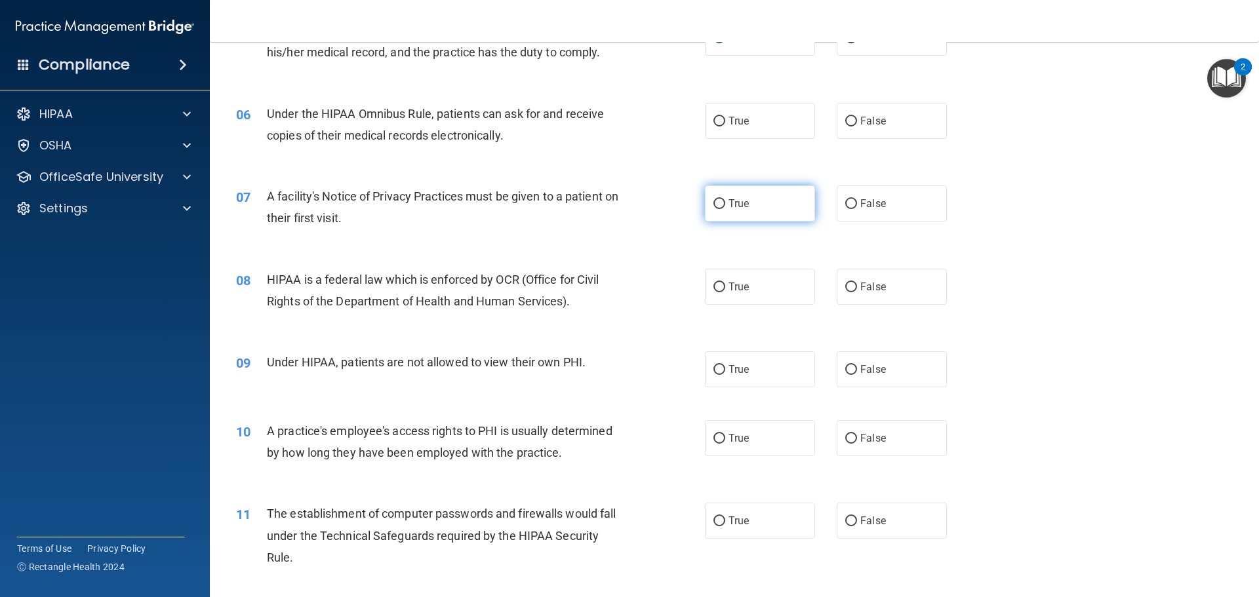
click at [716, 200] on input "True" at bounding box center [719, 204] width 12 height 10
radio input "true"
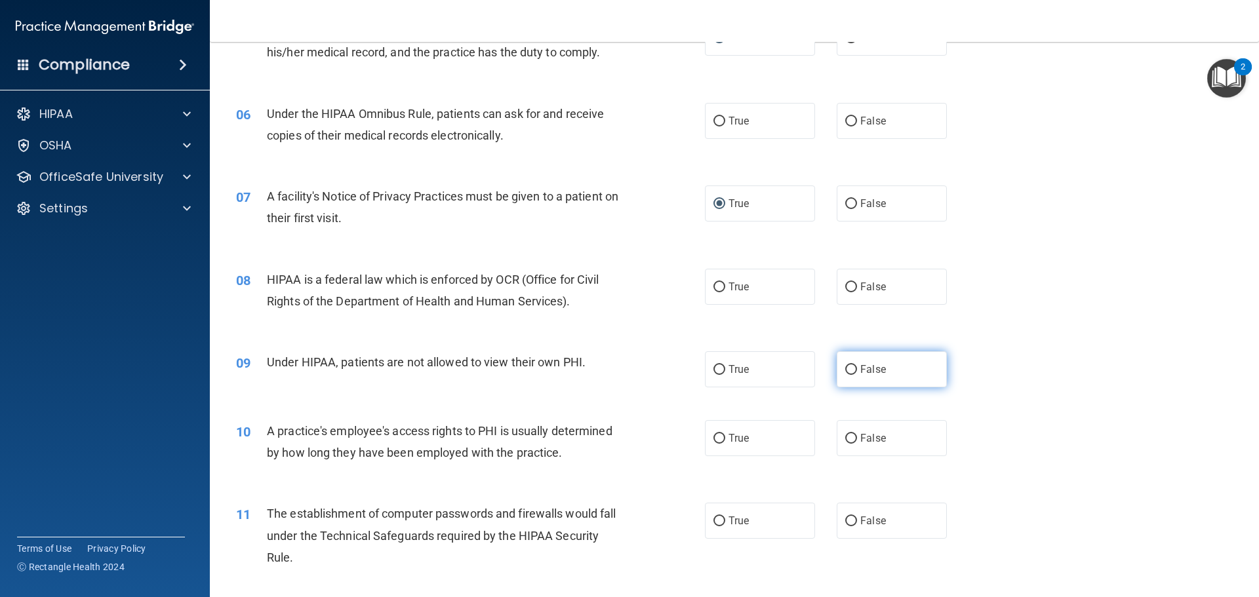
click at [845, 369] on input "False" at bounding box center [851, 370] width 12 height 10
radio input "true"
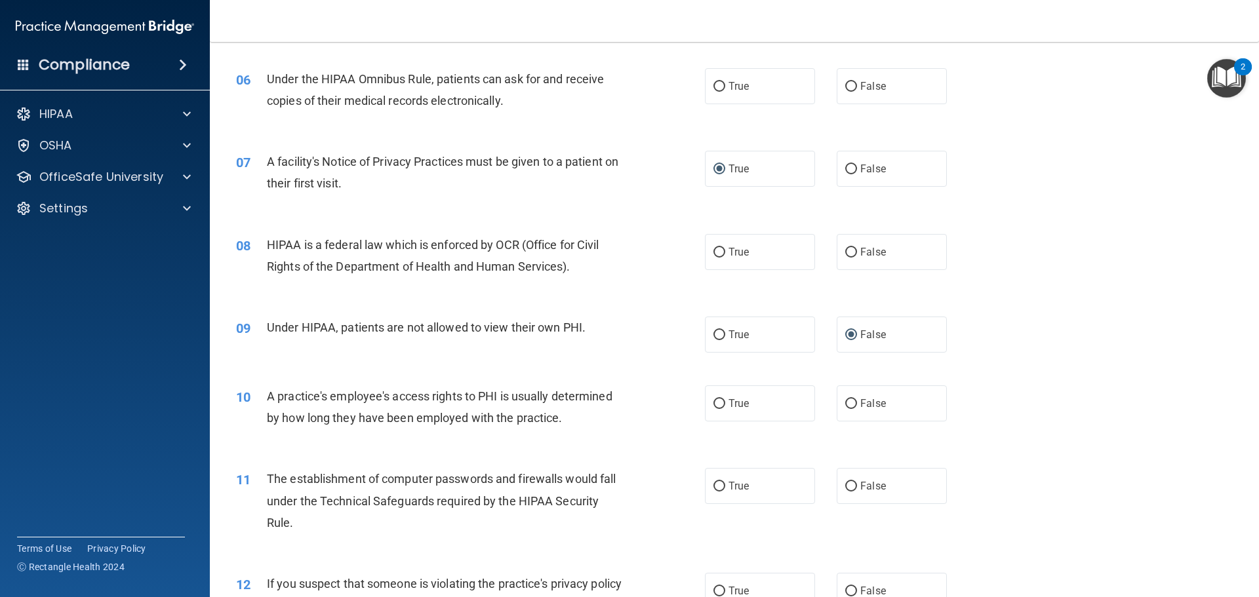
scroll to position [590, 0]
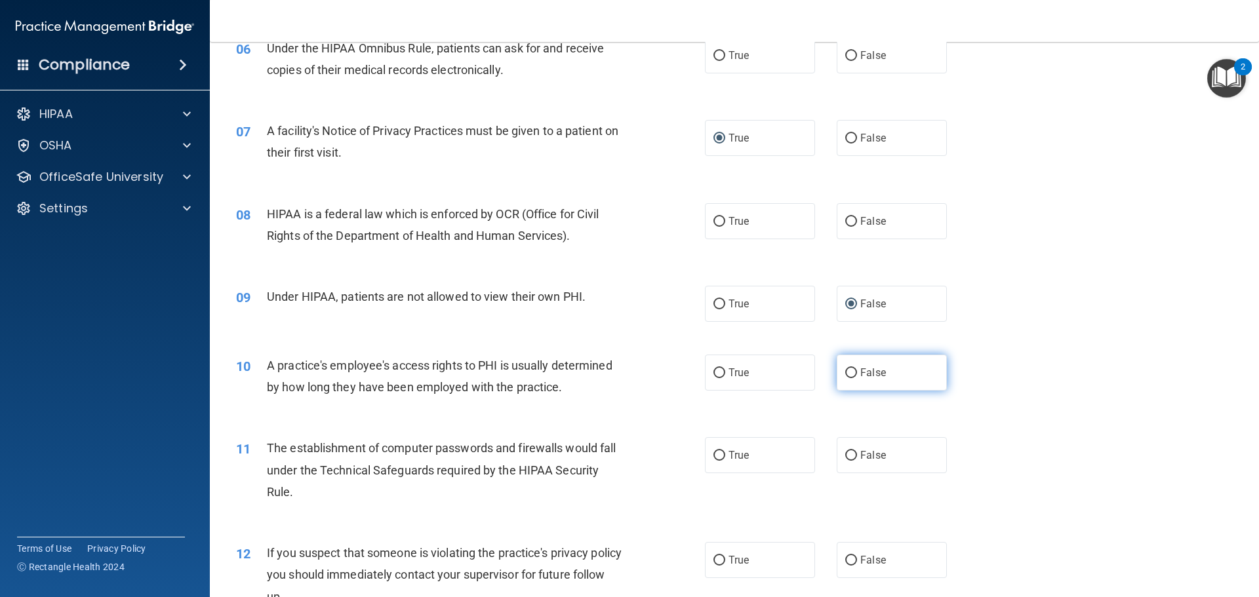
click at [848, 369] on input "False" at bounding box center [851, 373] width 12 height 10
radio input "true"
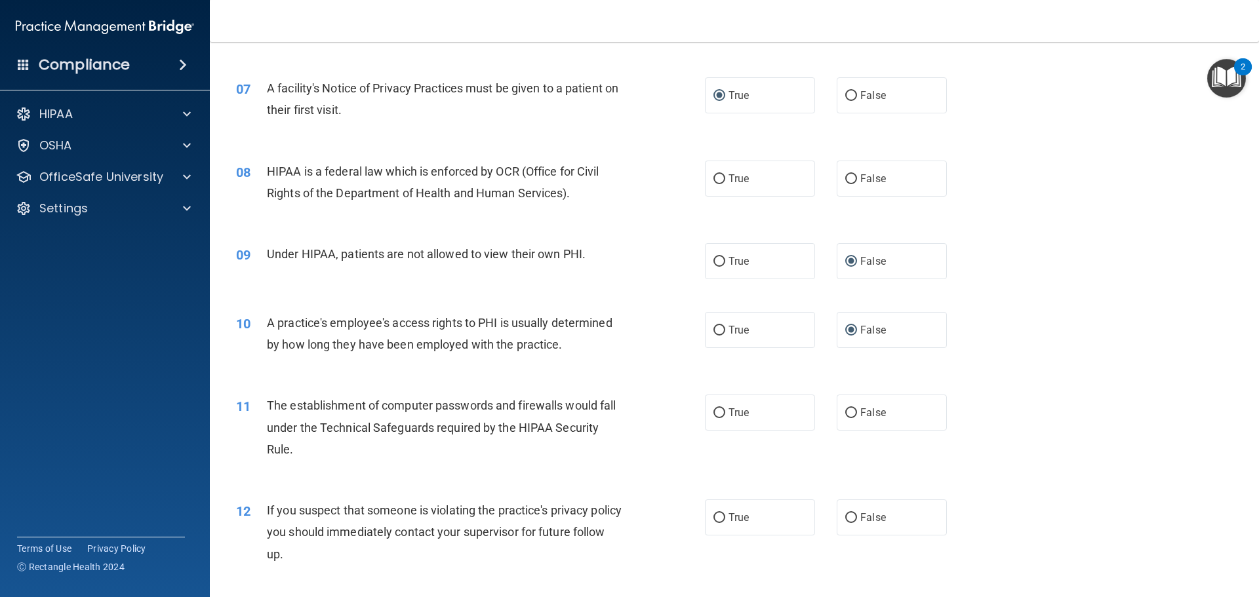
scroll to position [656, 0]
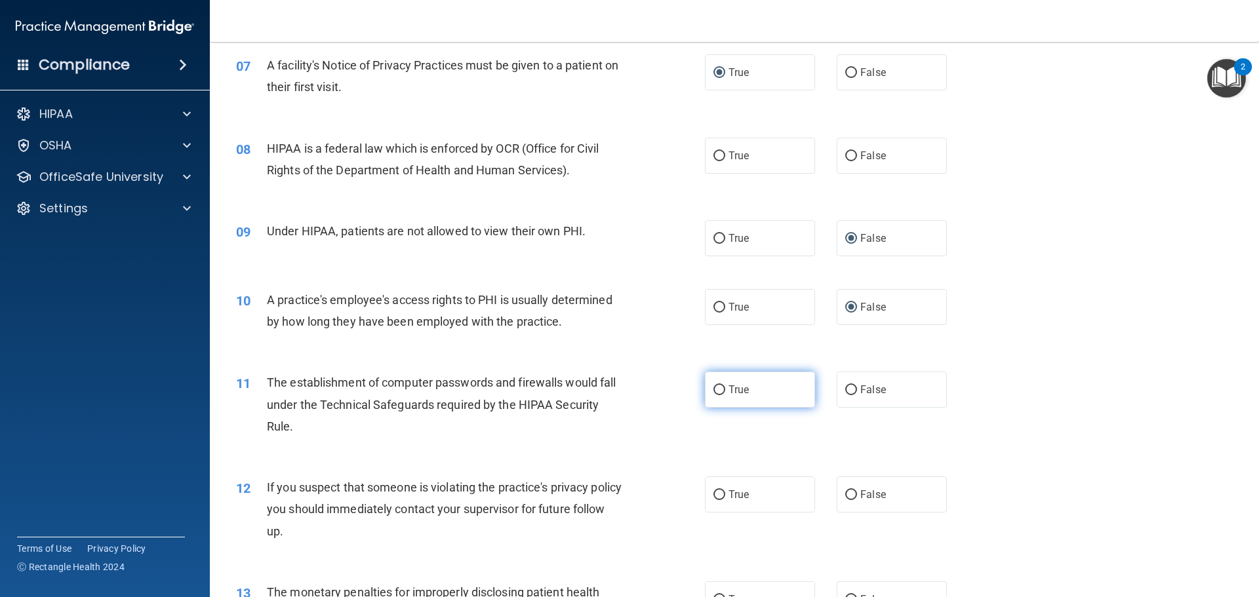
click at [716, 387] on input "True" at bounding box center [719, 390] width 12 height 10
radio input "true"
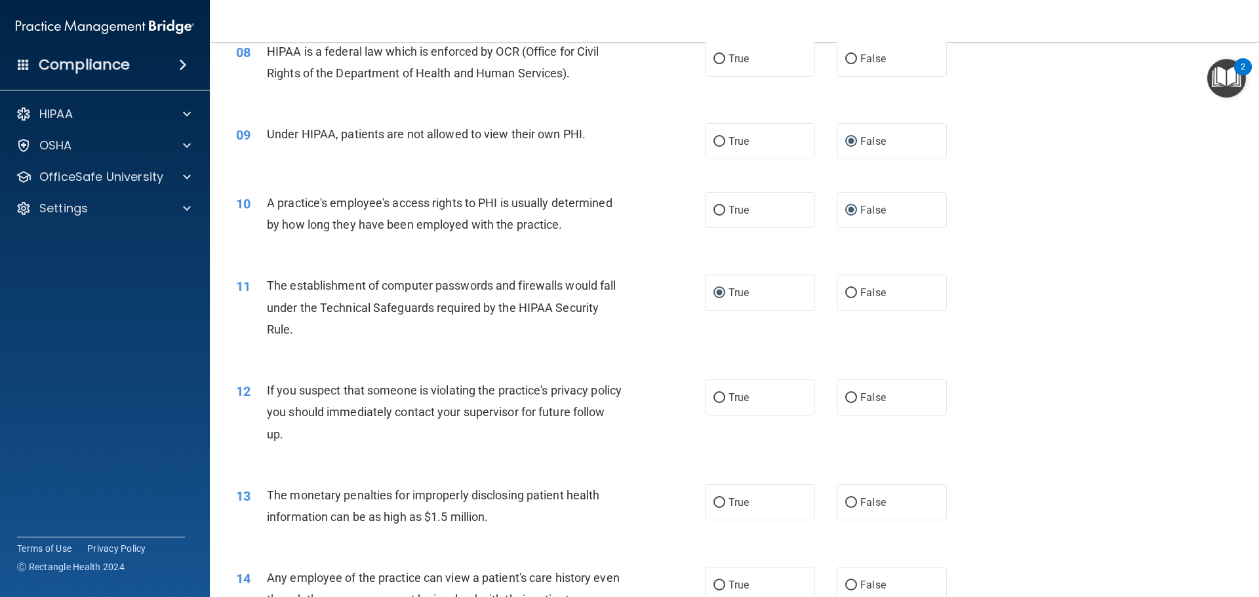
scroll to position [787, 0]
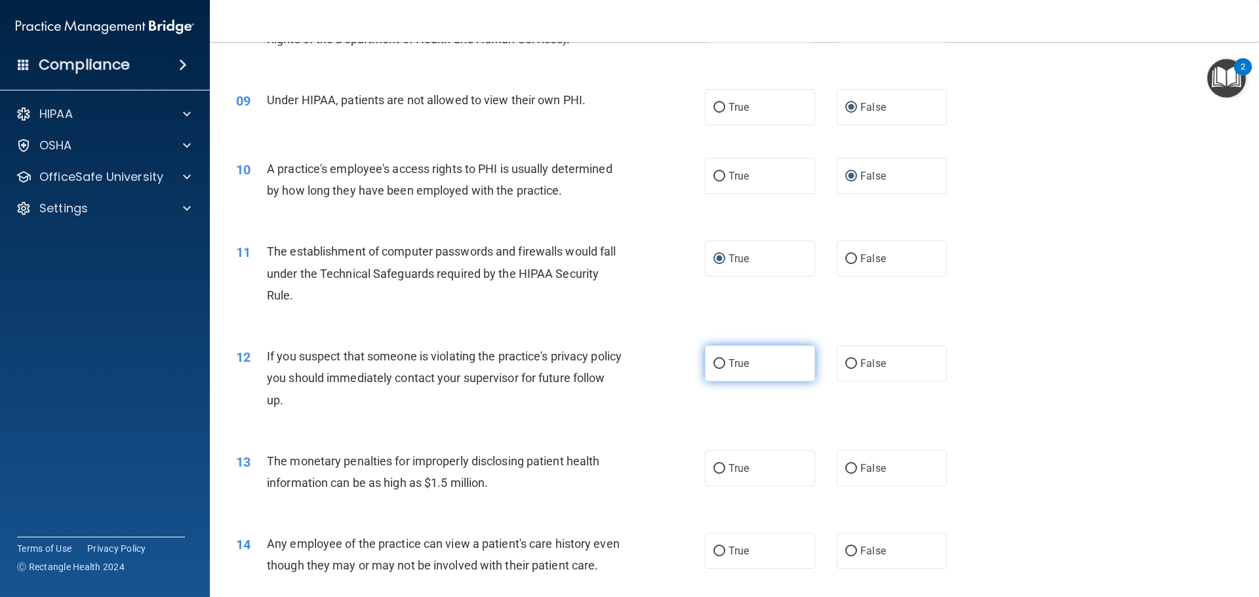
click at [714, 361] on input "True" at bounding box center [719, 364] width 12 height 10
radio input "true"
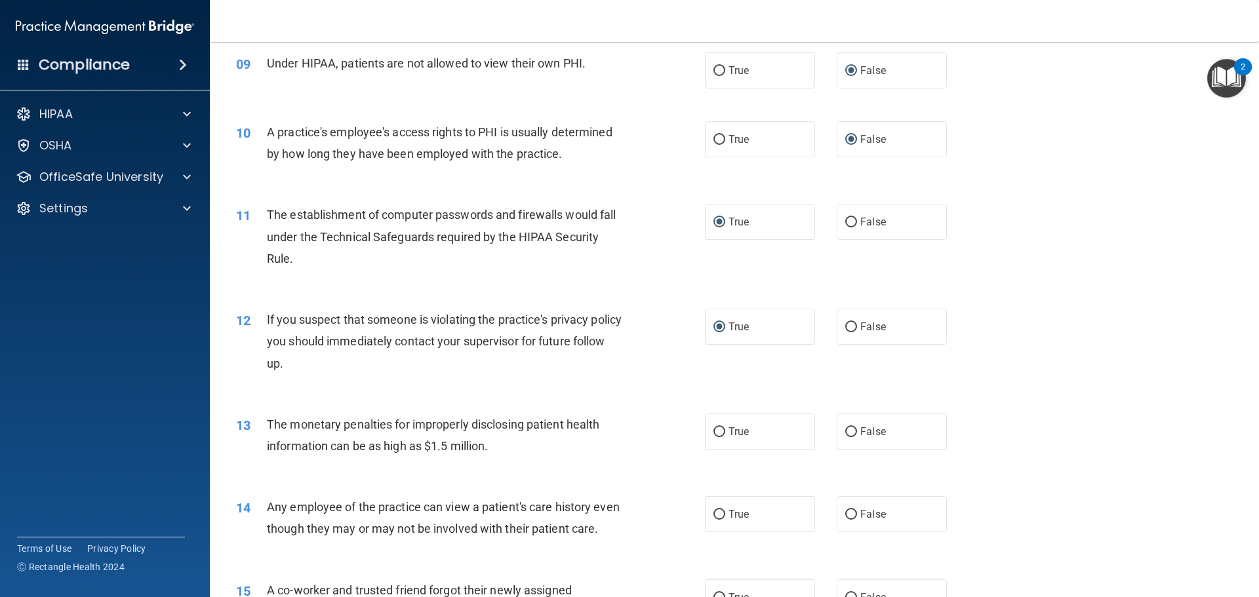
scroll to position [852, 0]
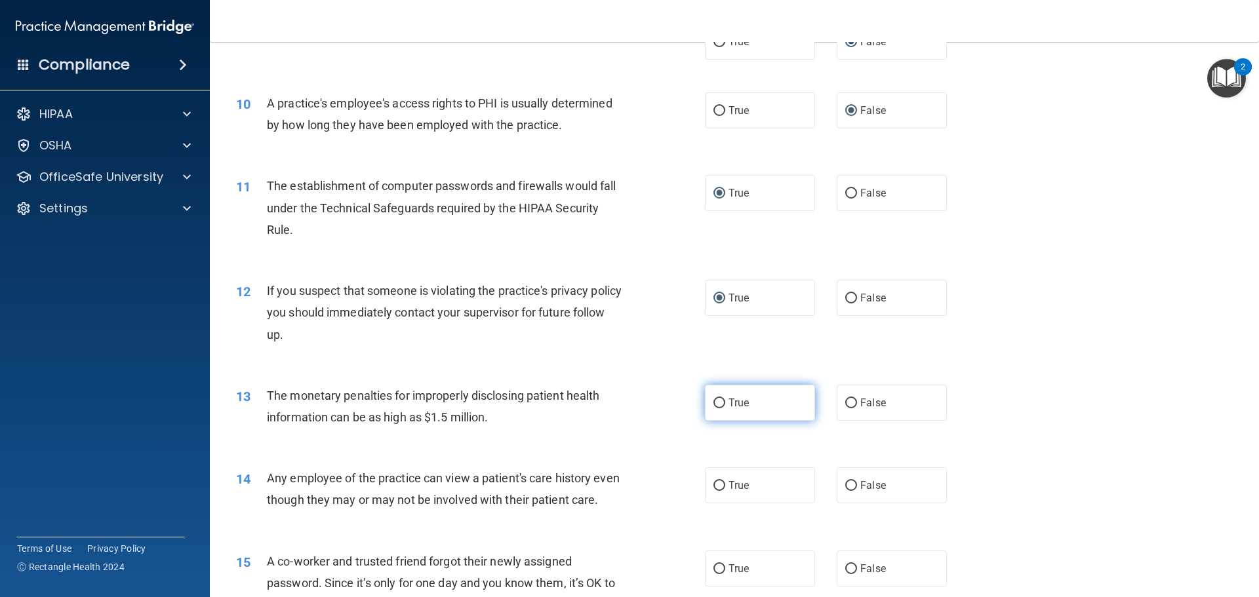
click at [715, 401] on input "True" at bounding box center [719, 404] width 12 height 10
radio input "true"
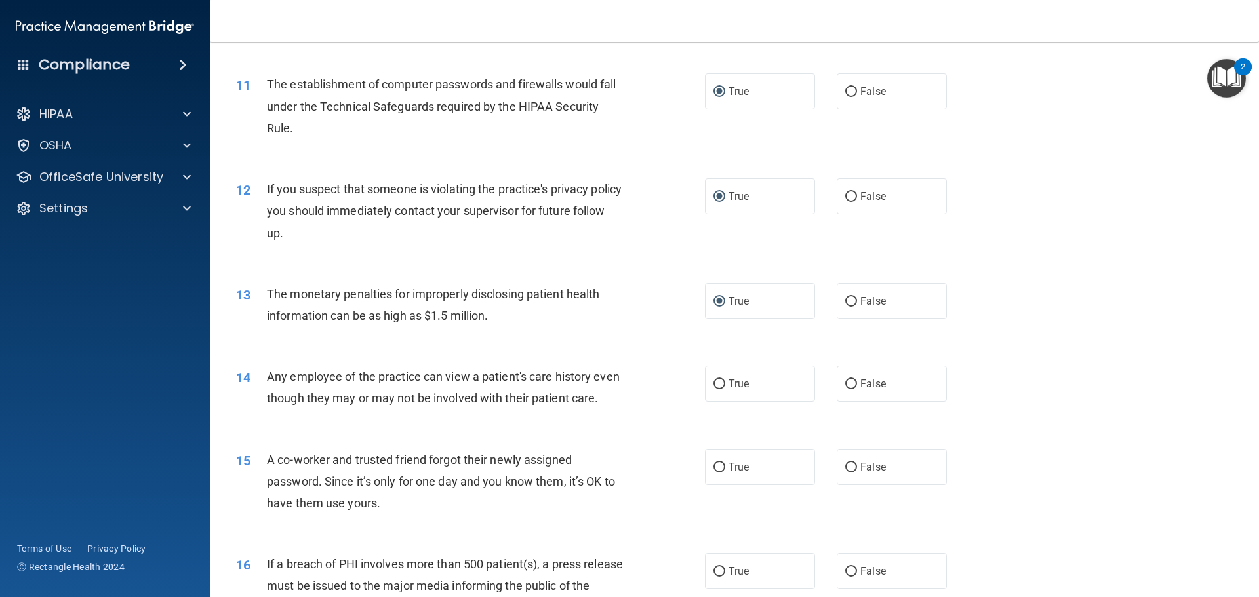
scroll to position [983, 0]
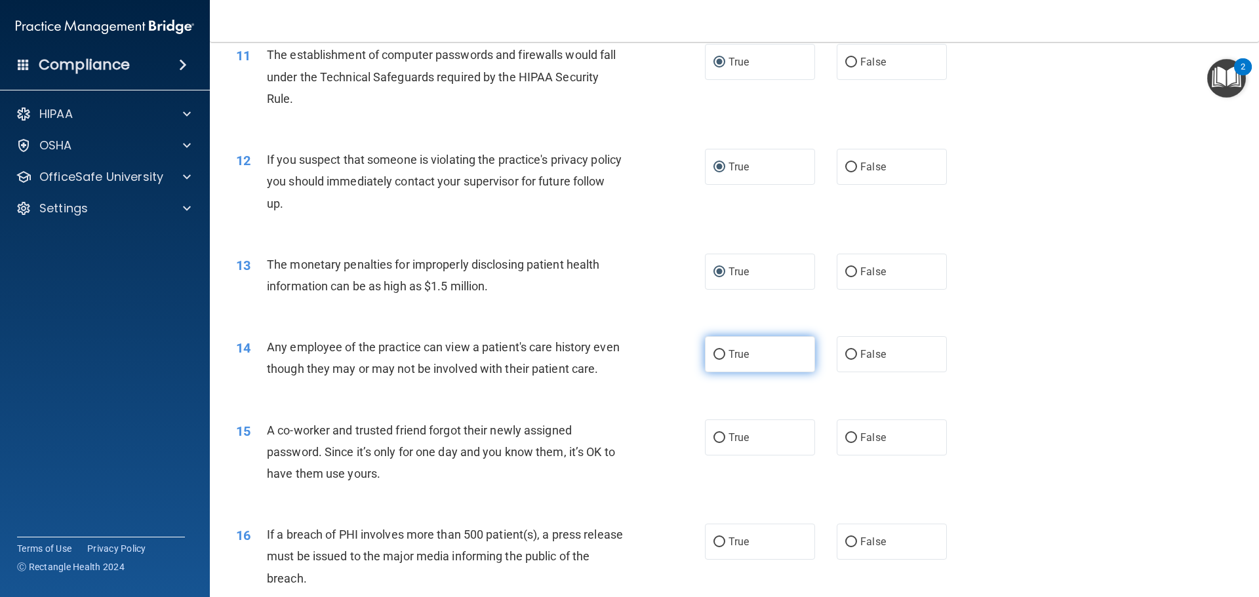
click at [716, 356] on input "True" at bounding box center [719, 355] width 12 height 10
radio input "true"
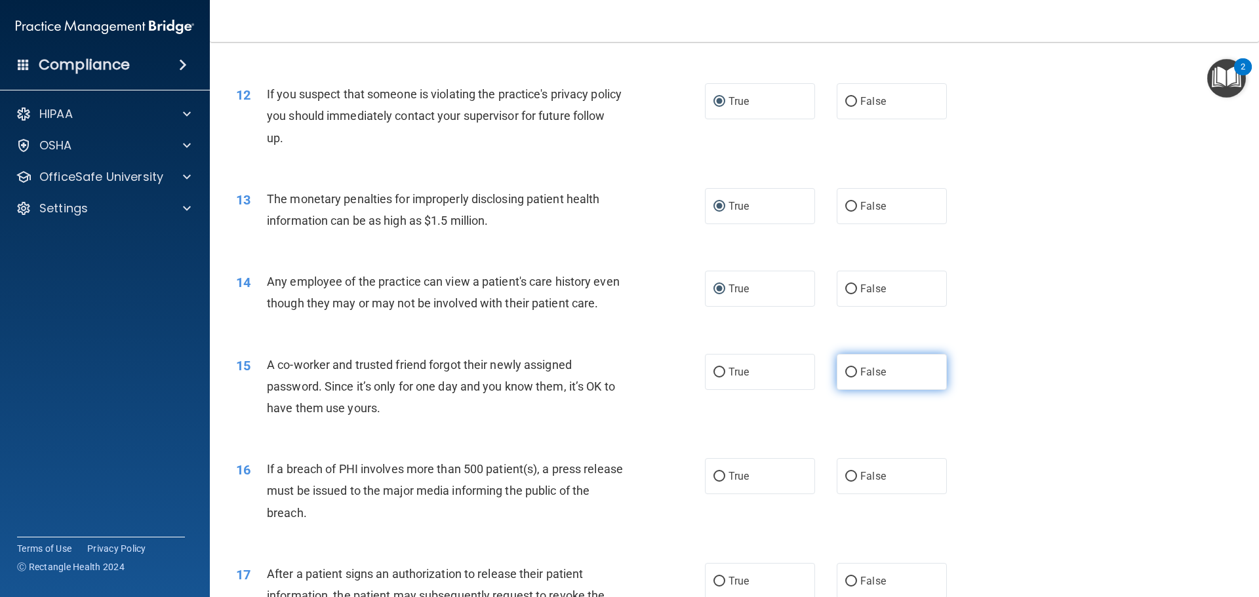
click at [837, 386] on label "False" at bounding box center [892, 372] width 110 height 36
click at [845, 378] on input "False" at bounding box center [851, 373] width 12 height 10
radio input "true"
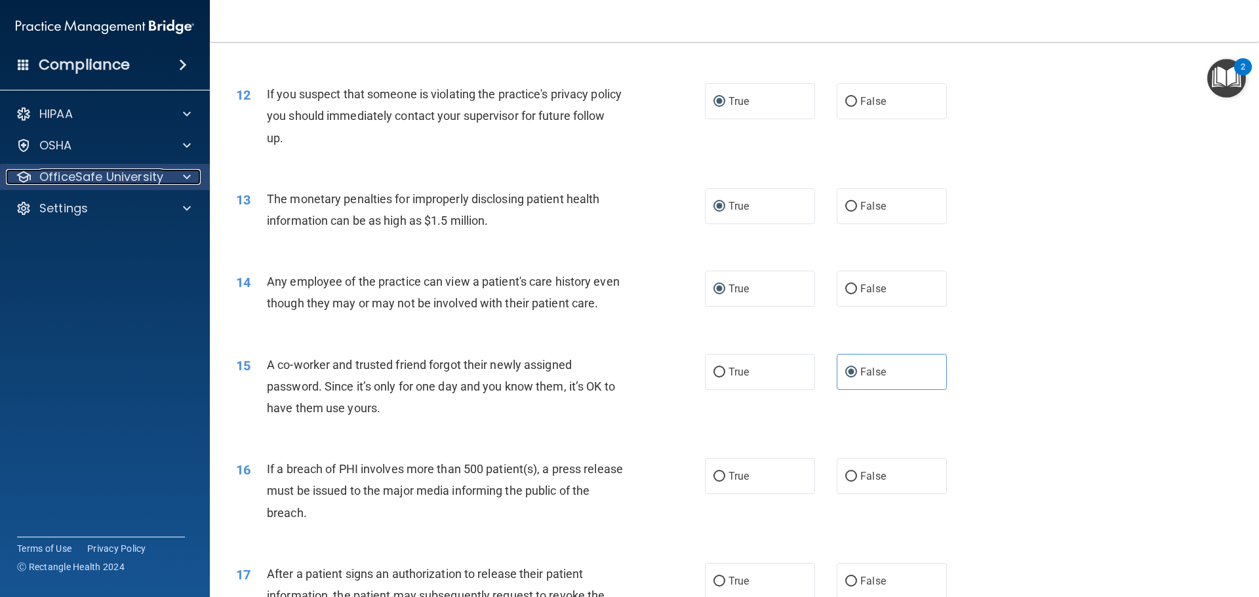
click at [117, 181] on p "OfficeSafe University" at bounding box center [101, 177] width 124 height 16
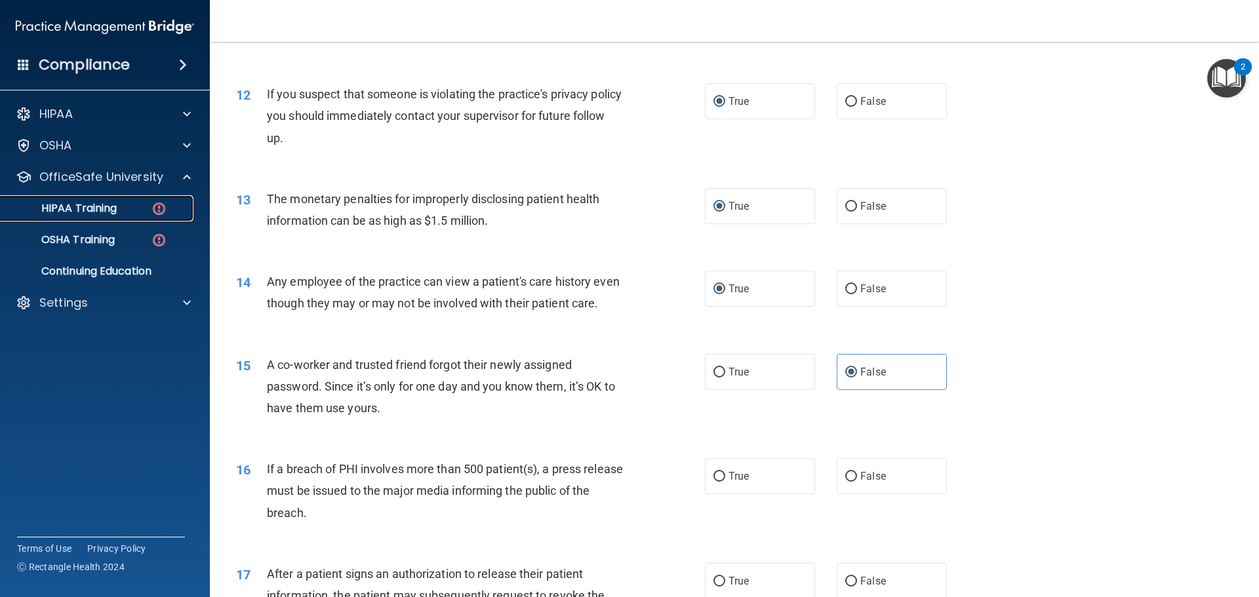
click at [105, 202] on p "HIPAA Training" at bounding box center [63, 208] width 108 height 13
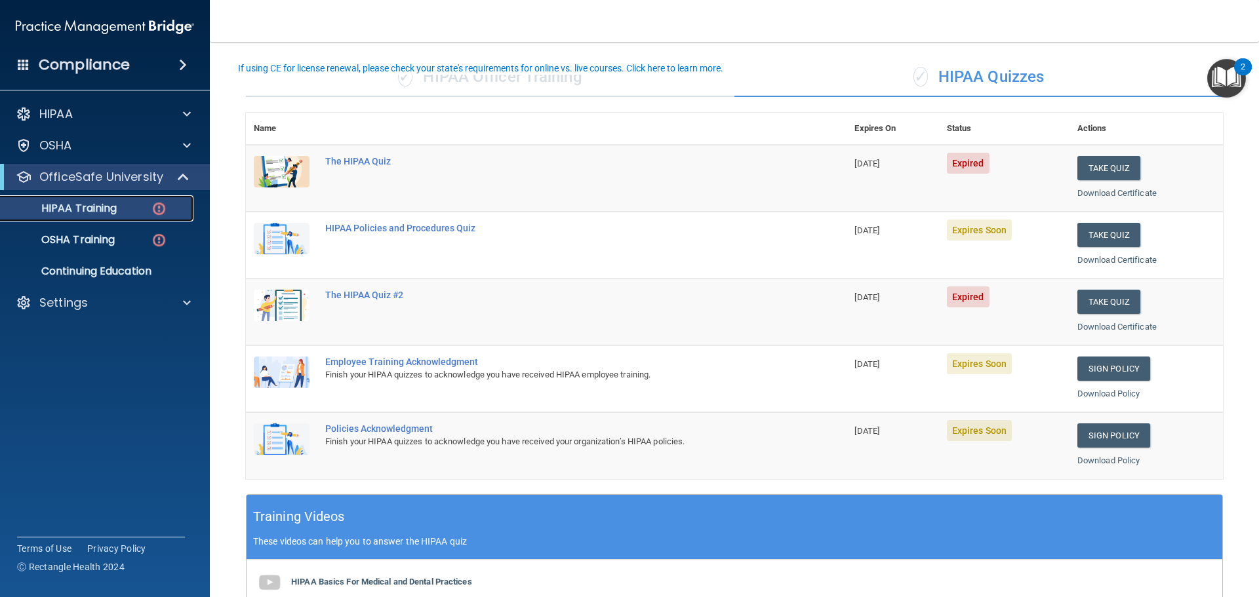
scroll to position [62, 0]
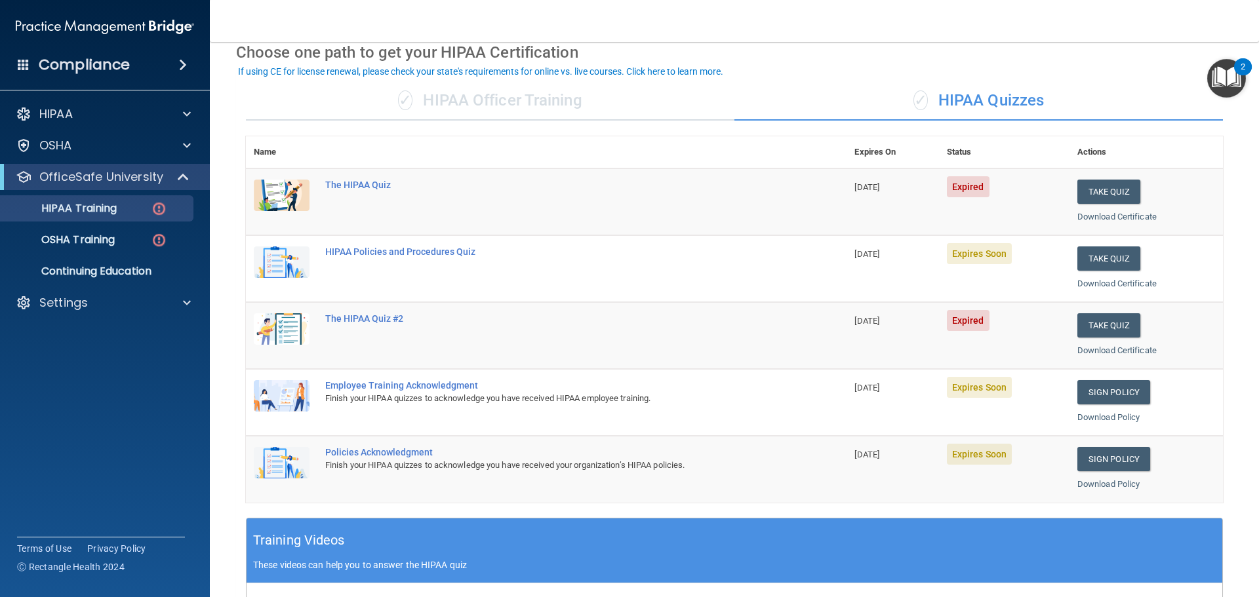
click at [492, 93] on div "✓ HIPAA Officer Training" at bounding box center [490, 100] width 488 height 39
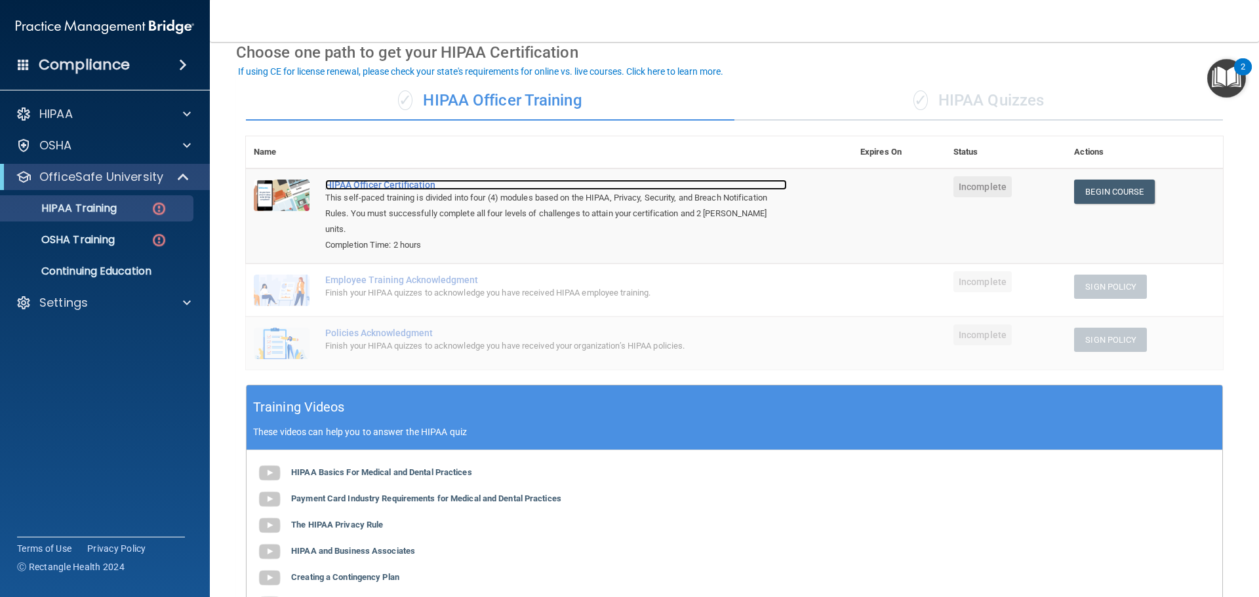
click at [385, 185] on div "HIPAA Officer Certification" at bounding box center [556, 185] width 462 height 10
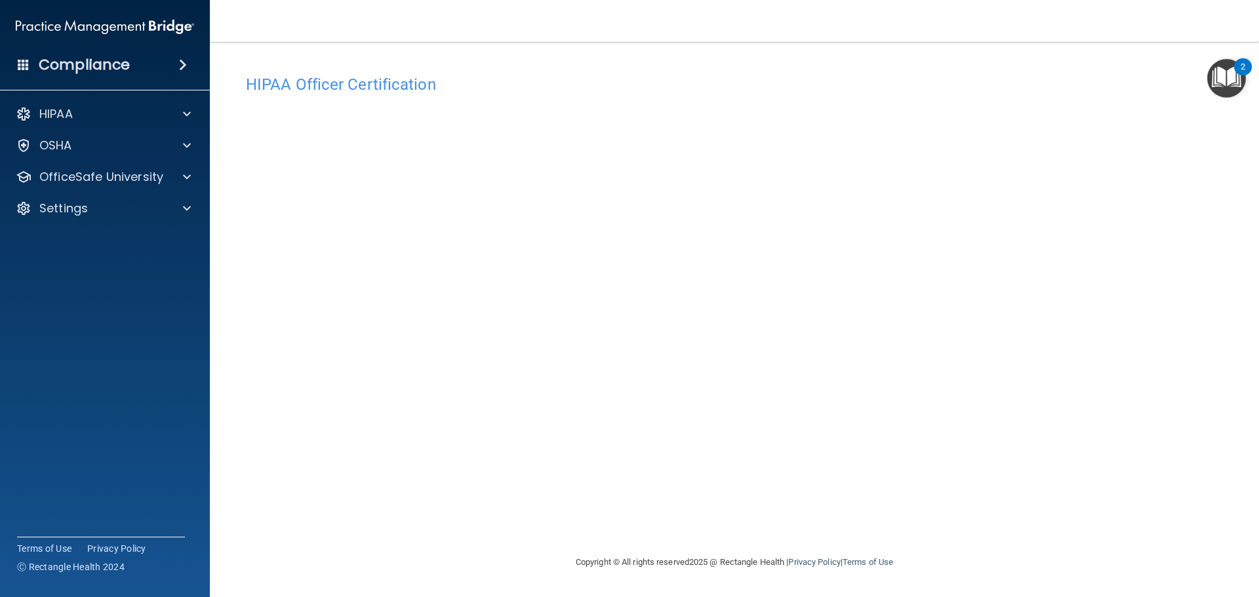
click at [964, 547] on div "Copyright © All rights reserved 2025 @ Rectangle Health | Privacy Policy | Term…" at bounding box center [734, 563] width 479 height 42
click at [22, 0] on div "Compliance" at bounding box center [105, 39] width 184 height 79
click at [963, 572] on div "Copyright © All rights reserved 2025 @ Rectangle Health | Privacy Policy | Term…" at bounding box center [734, 563] width 479 height 42
click at [948, 559] on div "Copyright © All rights reserved 2025 @ Rectangle Health | Privacy Policy | Term…" at bounding box center [734, 563] width 479 height 42
click at [974, 551] on footer "Copyright © All rights reserved 2025 @ Rectangle Health | Privacy Policy | Term…" at bounding box center [734, 563] width 997 height 43
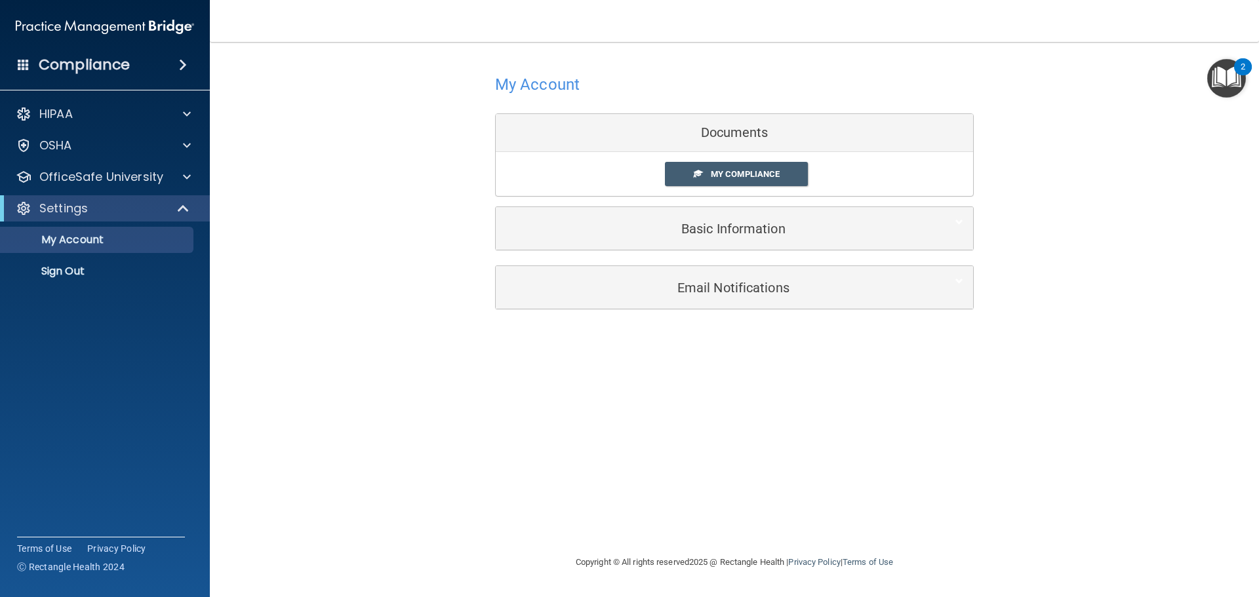
click at [718, 158] on div "My Compliance My Compliance My BAA" at bounding box center [734, 174] width 477 height 44
click at [724, 170] on span "My Compliance" at bounding box center [745, 174] width 69 height 10
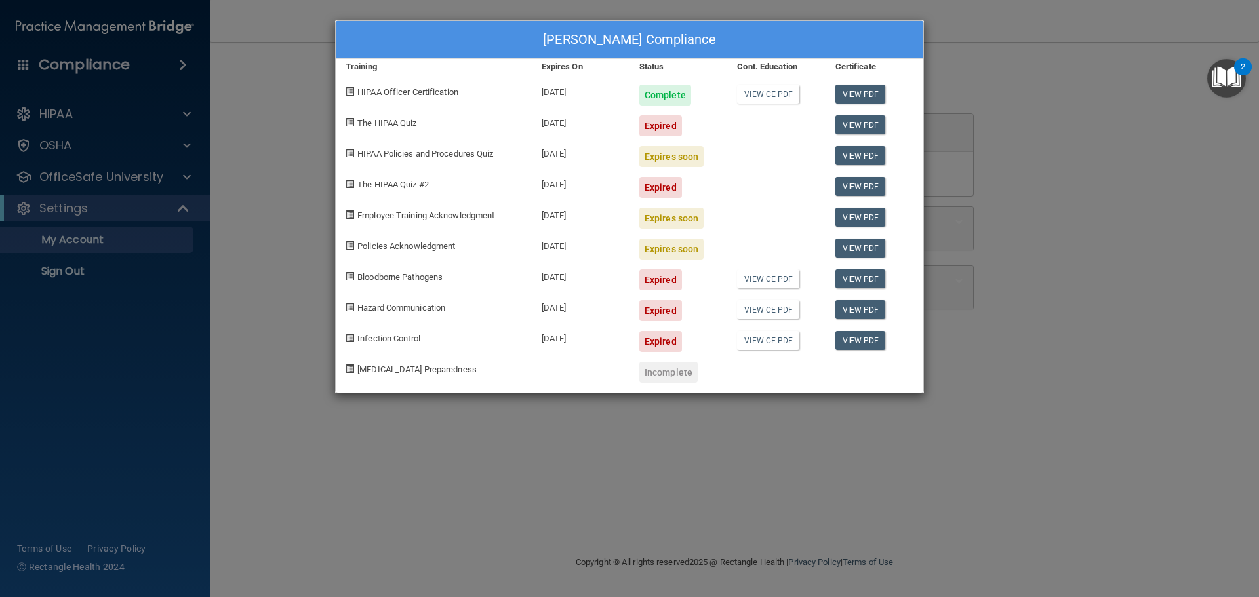
click at [664, 127] on div "Expired" at bounding box center [660, 125] width 43 height 21
click at [856, 128] on link "View PDF" at bounding box center [860, 124] width 50 height 19
click at [876, 94] on link "View PDF" at bounding box center [860, 94] width 50 height 19
click at [865, 153] on link "View PDF" at bounding box center [860, 155] width 50 height 19
click at [861, 184] on link "View PDF" at bounding box center [860, 186] width 50 height 19
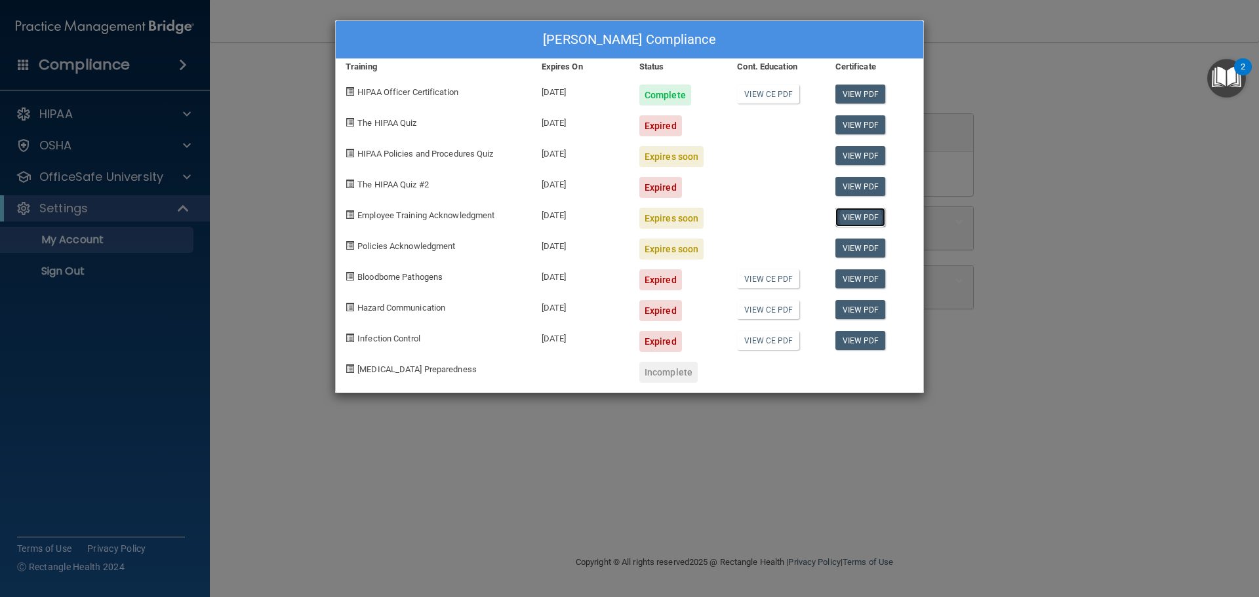
click at [863, 212] on link "View PDF" at bounding box center [860, 217] width 50 height 19
click at [850, 248] on link "View PDF" at bounding box center [860, 248] width 50 height 19
click at [1189, 230] on div "Felicia Wallace's Compliance Training Expires On Status Cont. Education Certifi…" at bounding box center [629, 298] width 1259 height 597
